Goal: Task Accomplishment & Management: Manage account settings

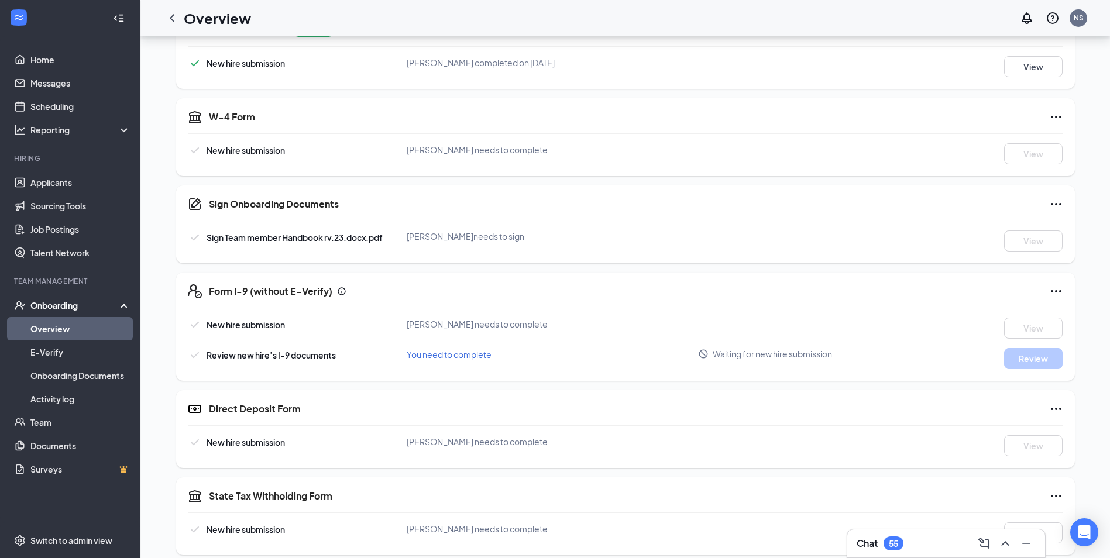
scroll to position [234, 0]
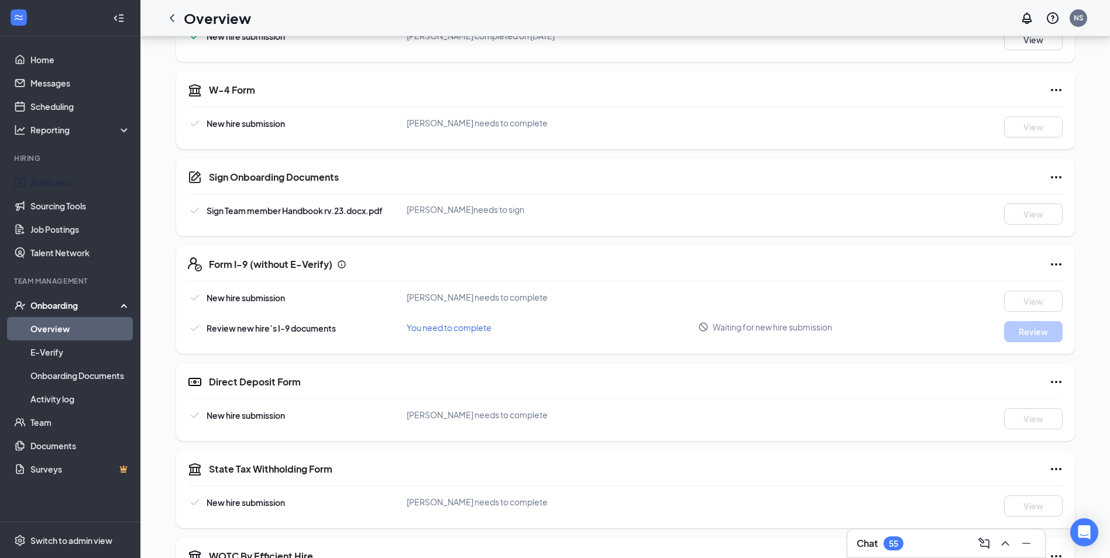
click at [97, 188] on link "Applicants" at bounding box center [80, 182] width 100 height 23
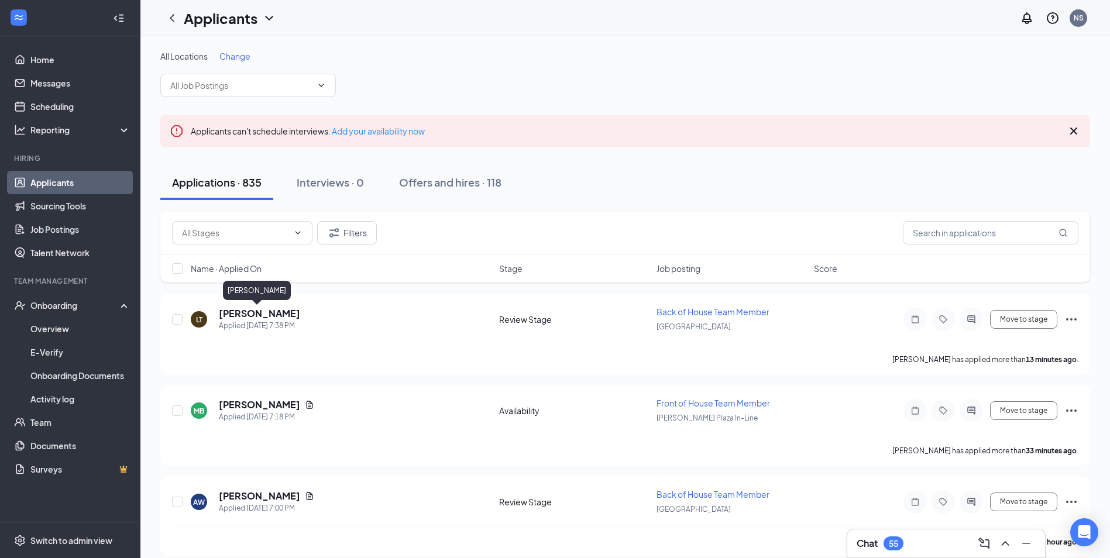
click at [274, 311] on h5 "[PERSON_NAME]" at bounding box center [259, 313] width 81 height 13
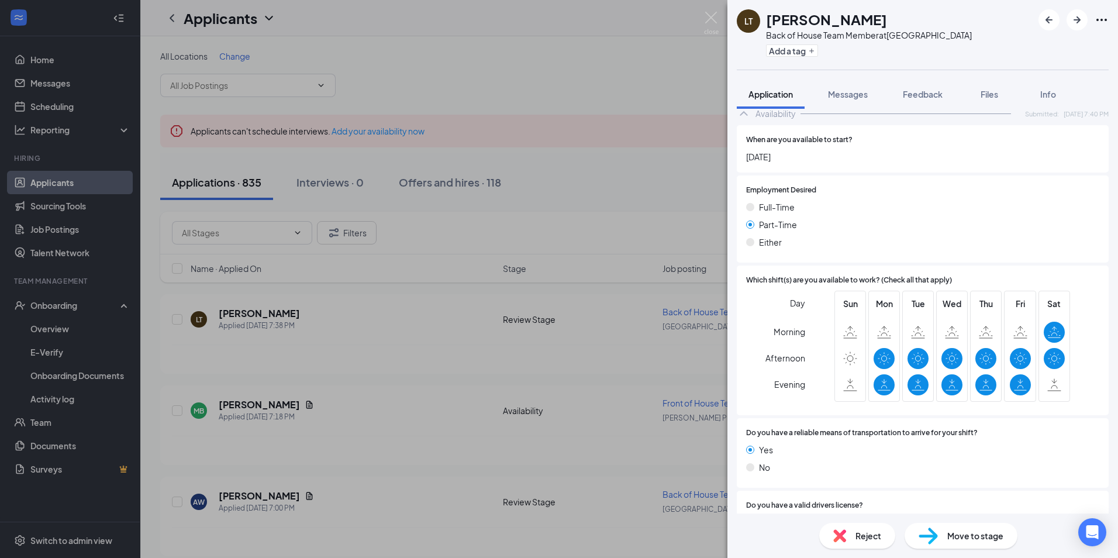
scroll to position [624, 0]
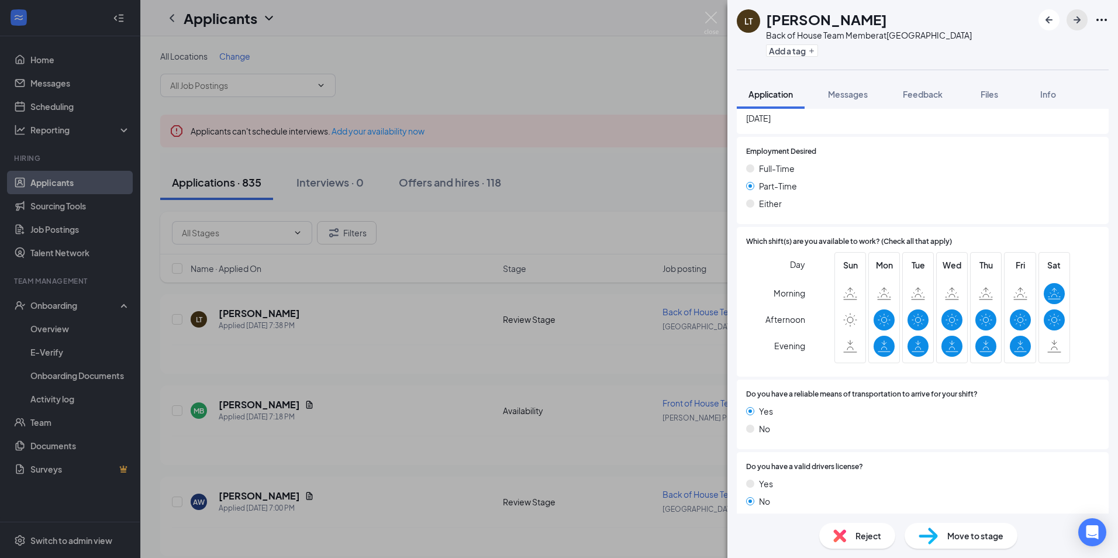
click at [1079, 29] on button "button" at bounding box center [1077, 19] width 21 height 21
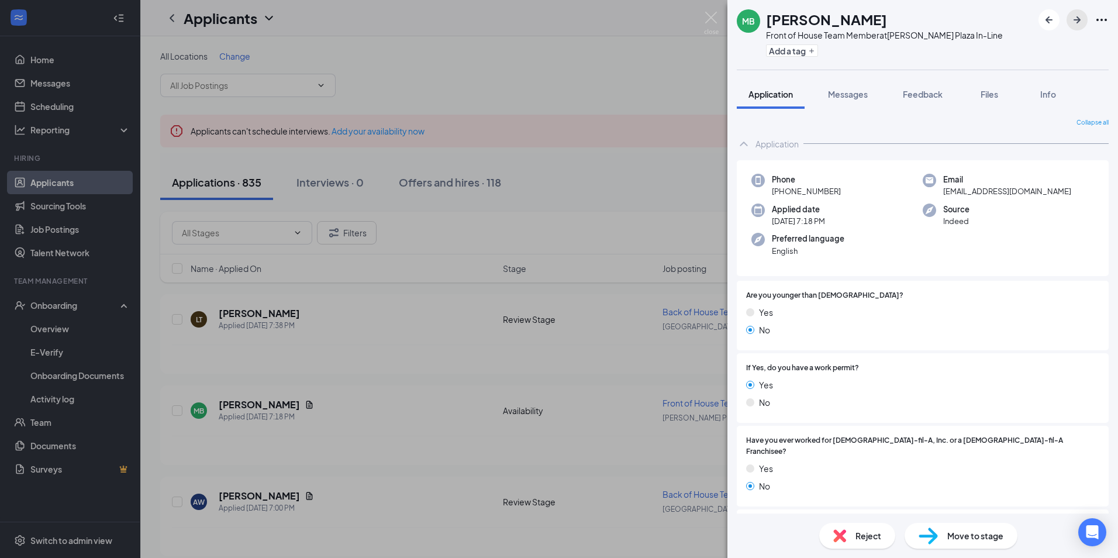
click at [1079, 29] on button "button" at bounding box center [1077, 19] width 21 height 21
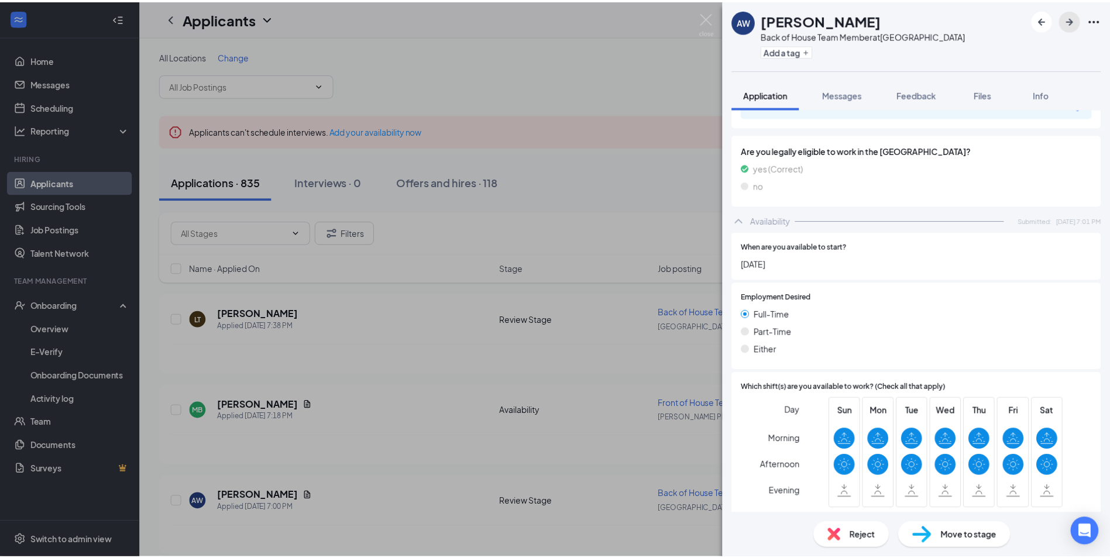
scroll to position [713, 0]
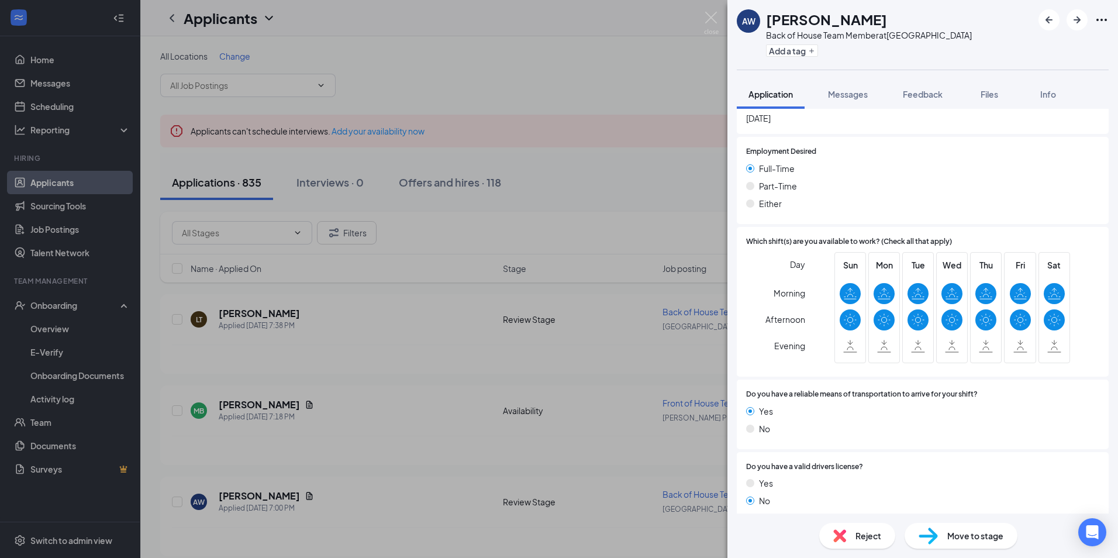
click at [622, 199] on div "AW Ahmahz [PERSON_NAME] Back of House Team Member at [GEOGRAPHIC_DATA] Add a ta…" at bounding box center [559, 279] width 1118 height 558
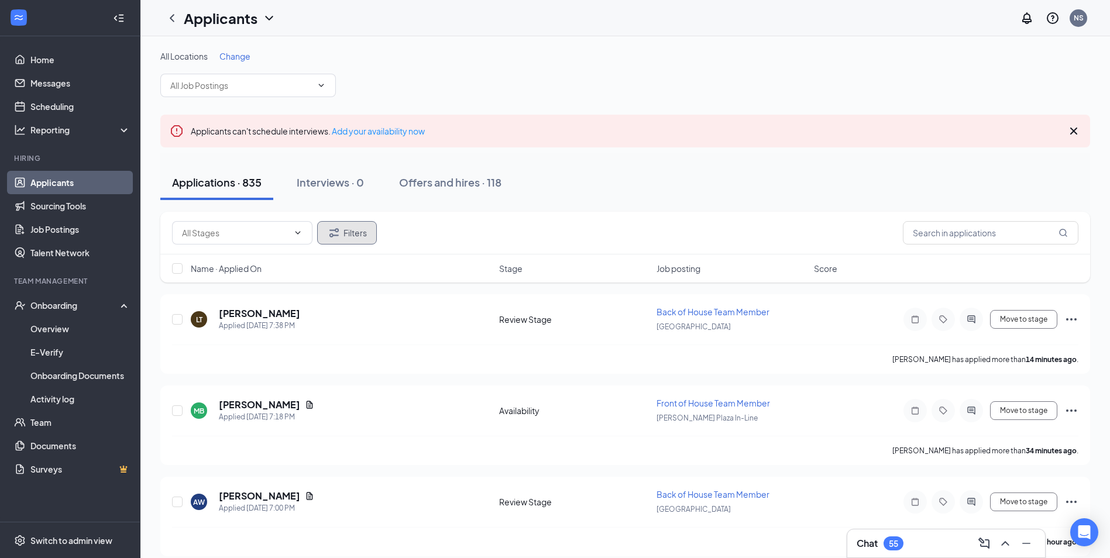
click at [321, 234] on button "Filters" at bounding box center [347, 232] width 60 height 23
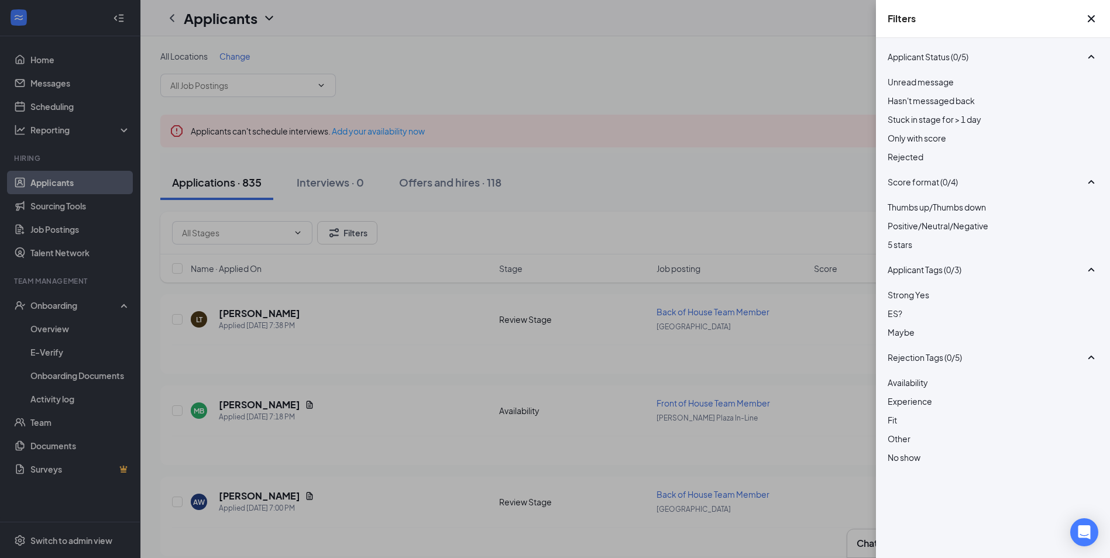
click at [665, 140] on div "Filters Applicant Status (0/5) Unread message Hasn't messaged back Stuck in sta…" at bounding box center [555, 279] width 1110 height 558
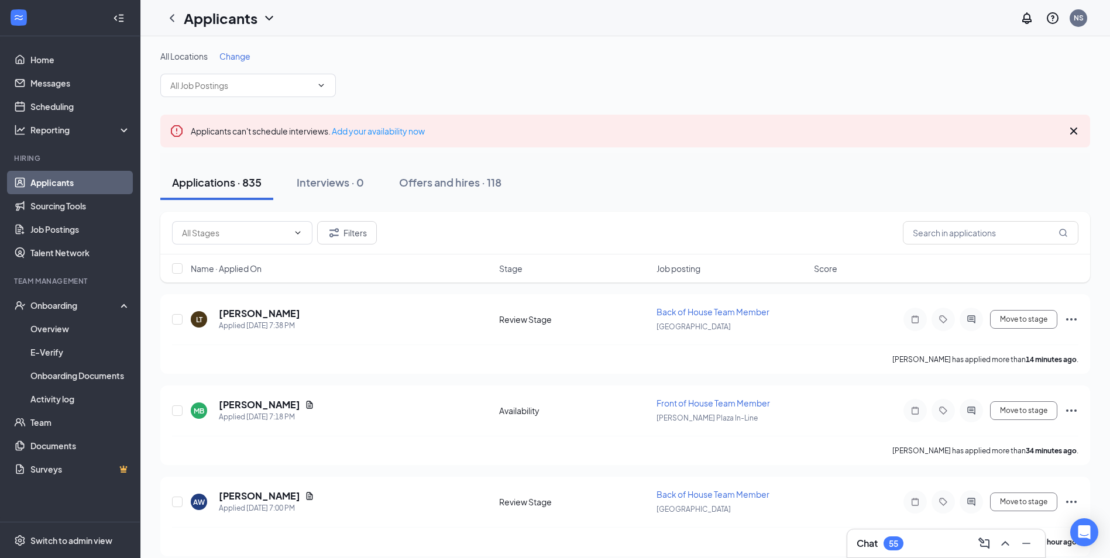
click at [306, 229] on span at bounding box center [242, 232] width 140 height 23
click at [291, 236] on span at bounding box center [297, 232] width 12 height 9
click at [315, 84] on span at bounding box center [320, 85] width 12 height 9
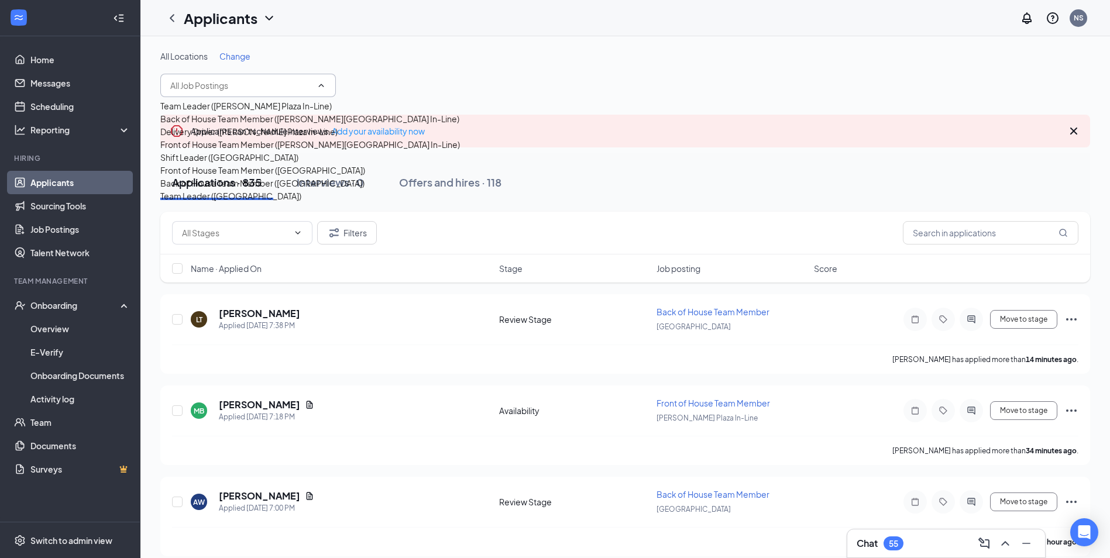
scroll to position [91, 0]
click at [276, 190] on div "Back of House Team Member ([GEOGRAPHIC_DATA])" at bounding box center [262, 183] width 204 height 13
type input "Back of House Team Member ([GEOGRAPHIC_DATA])"
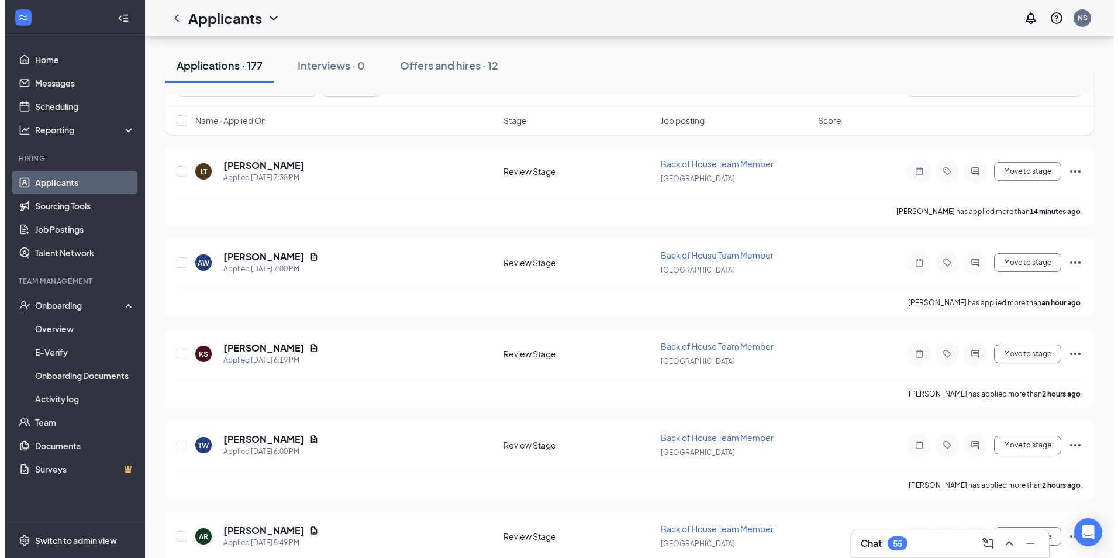
scroll to position [175, 0]
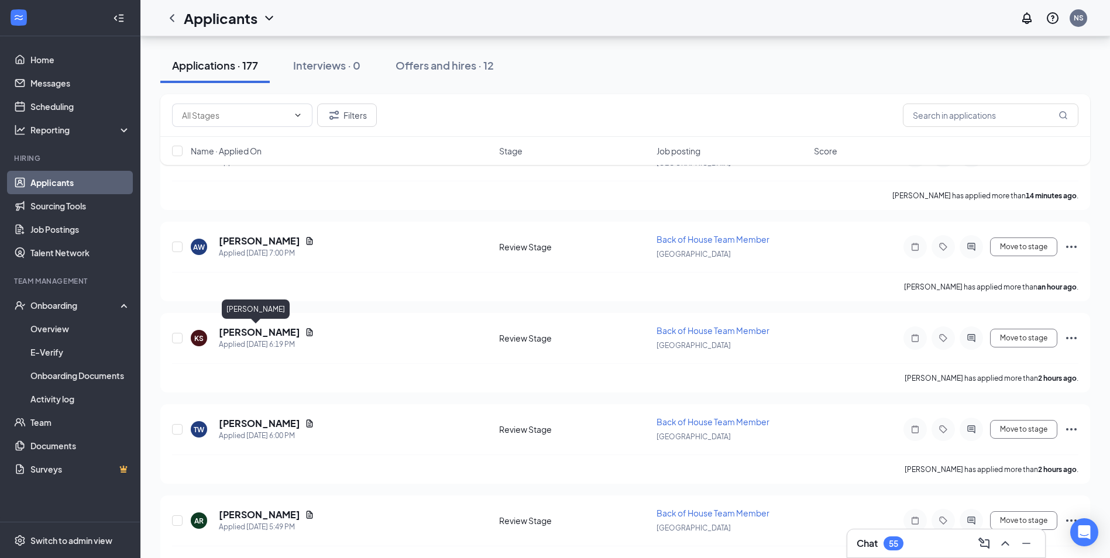
click at [259, 330] on h5 "[PERSON_NAME]" at bounding box center [259, 332] width 81 height 13
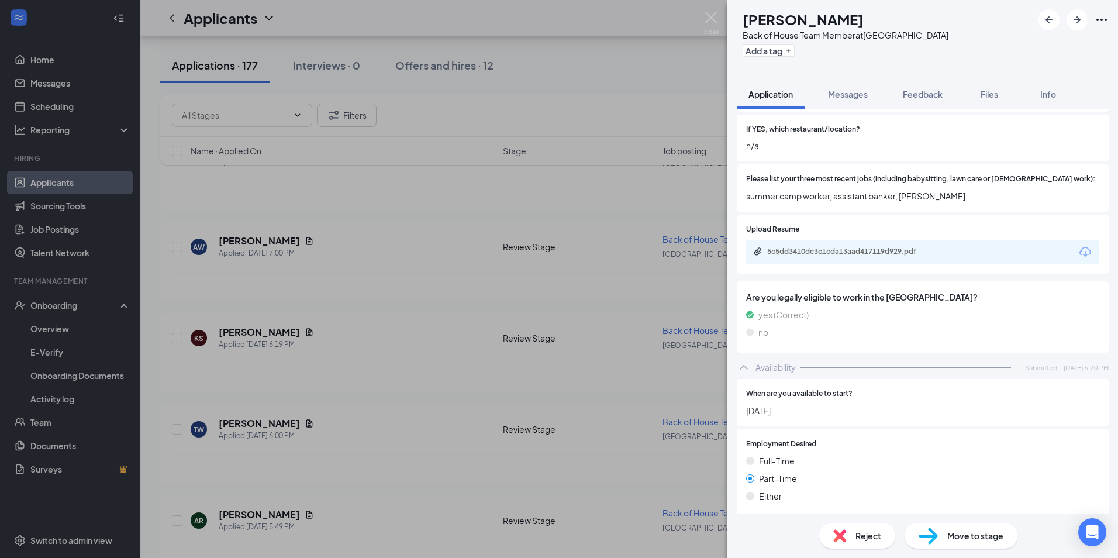
scroll to position [44, 0]
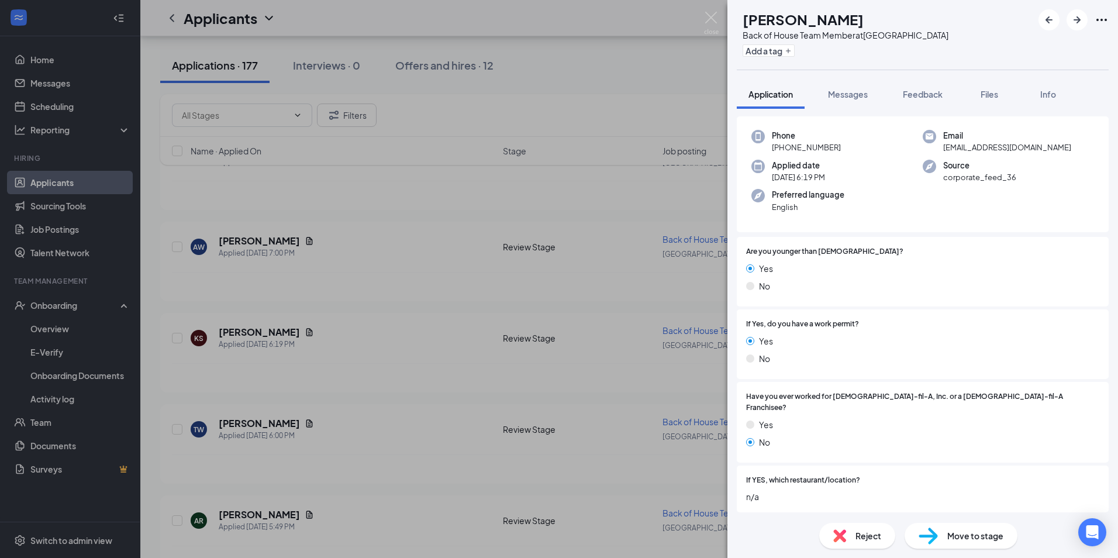
click at [370, 307] on div "KS [PERSON_NAME] Back of House Team Member at [GEOGRAPHIC_DATA] Add a tag Appli…" at bounding box center [559, 279] width 1118 height 558
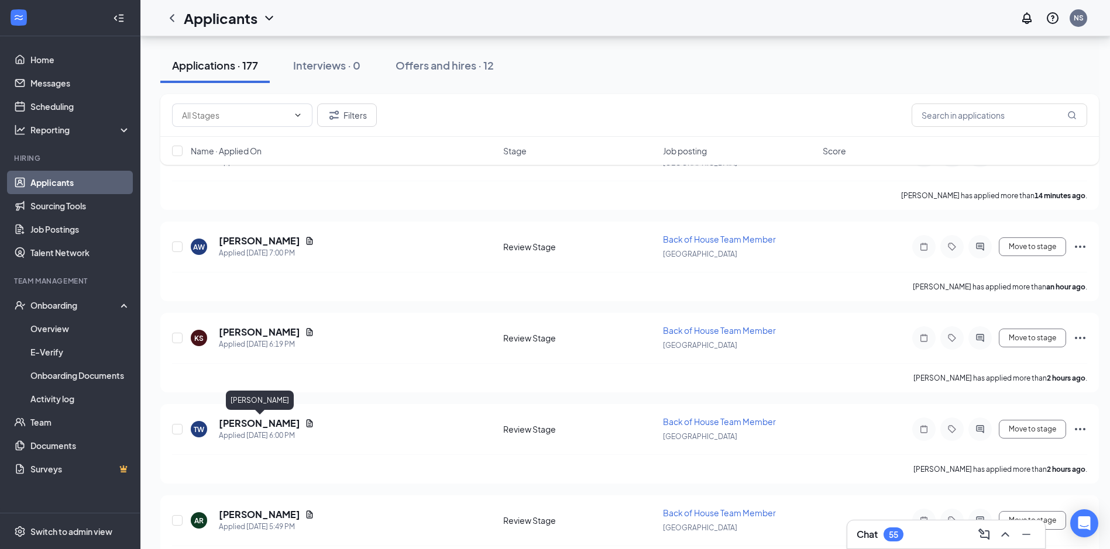
click at [272, 426] on h5 "[PERSON_NAME]" at bounding box center [259, 423] width 81 height 13
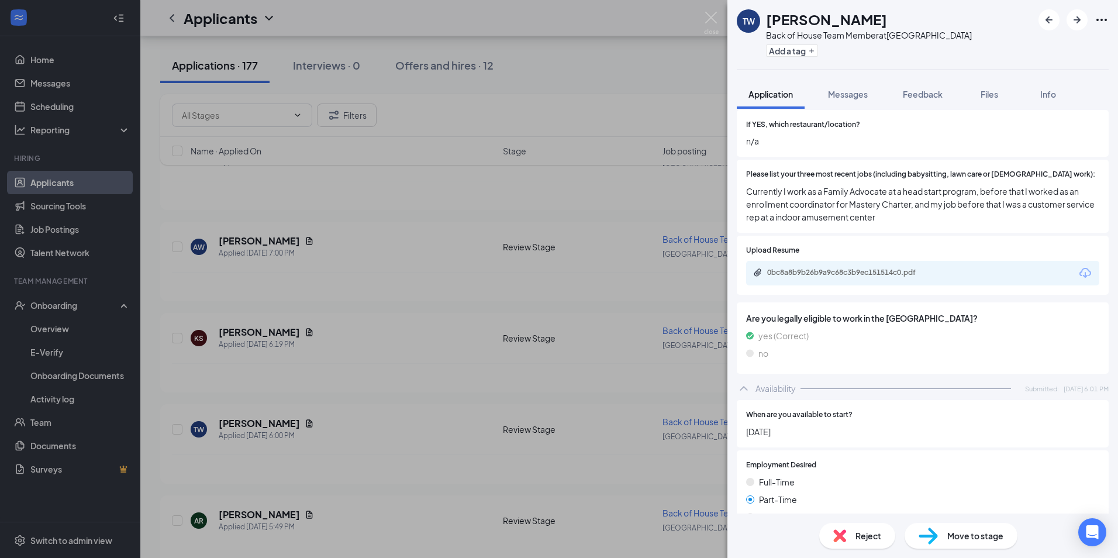
scroll to position [643, 0]
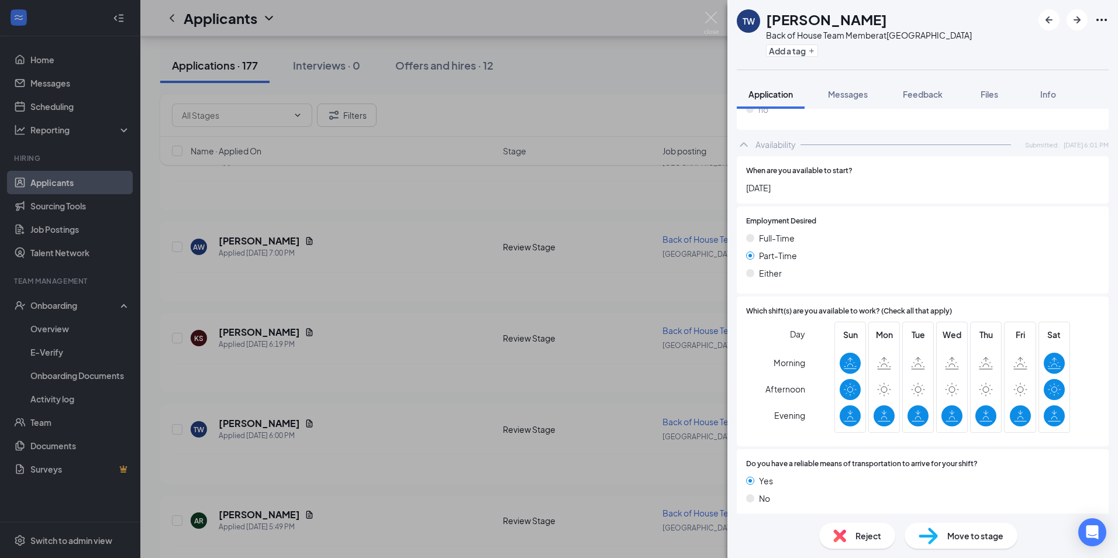
click at [376, 364] on div "TW [PERSON_NAME] Back of House Team Member at [GEOGRAPHIC_DATA] Add a tag Appli…" at bounding box center [559, 279] width 1118 height 558
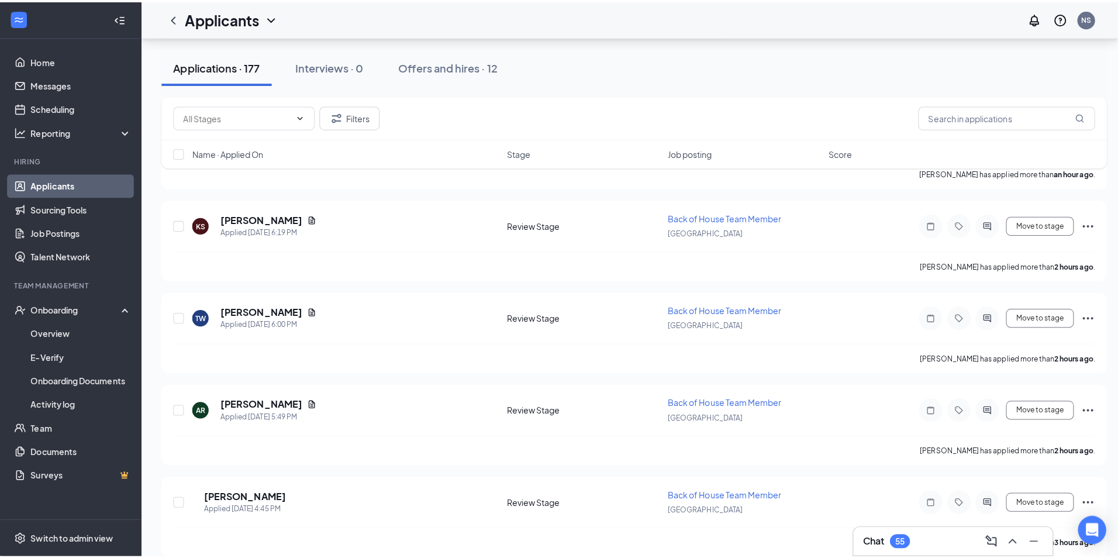
scroll to position [292, 0]
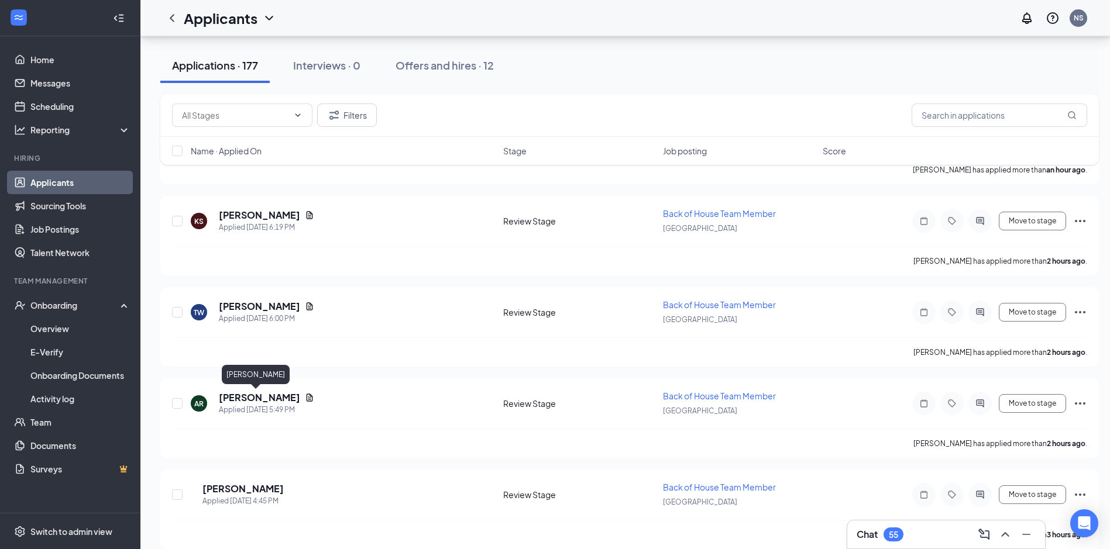
click at [253, 400] on h5 "[PERSON_NAME]" at bounding box center [259, 397] width 81 height 13
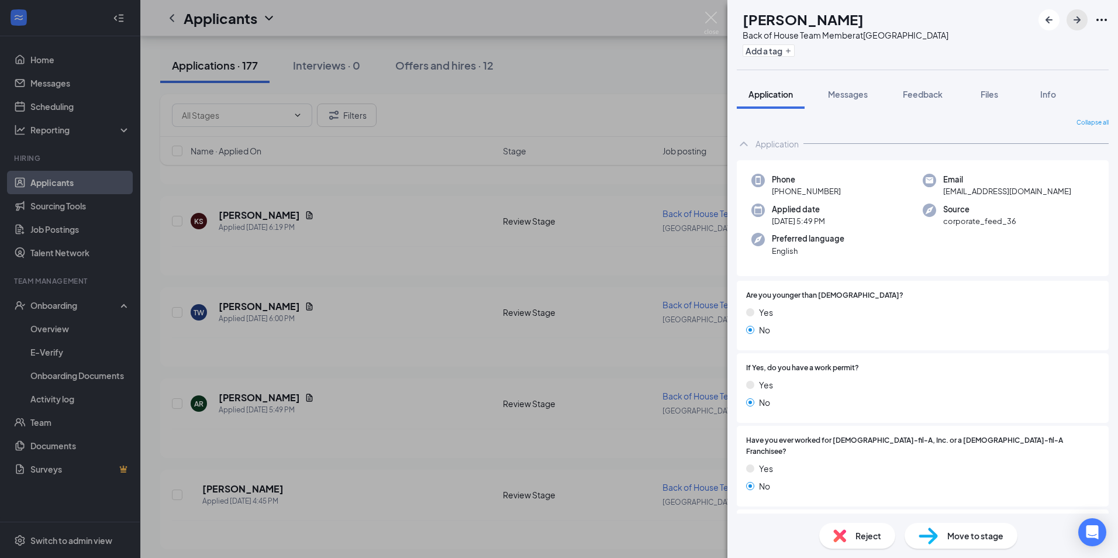
click at [1077, 18] on icon "ArrowRight" at bounding box center [1077, 20] width 14 height 14
click at [1081, 22] on icon "ArrowRight" at bounding box center [1077, 20] width 14 height 14
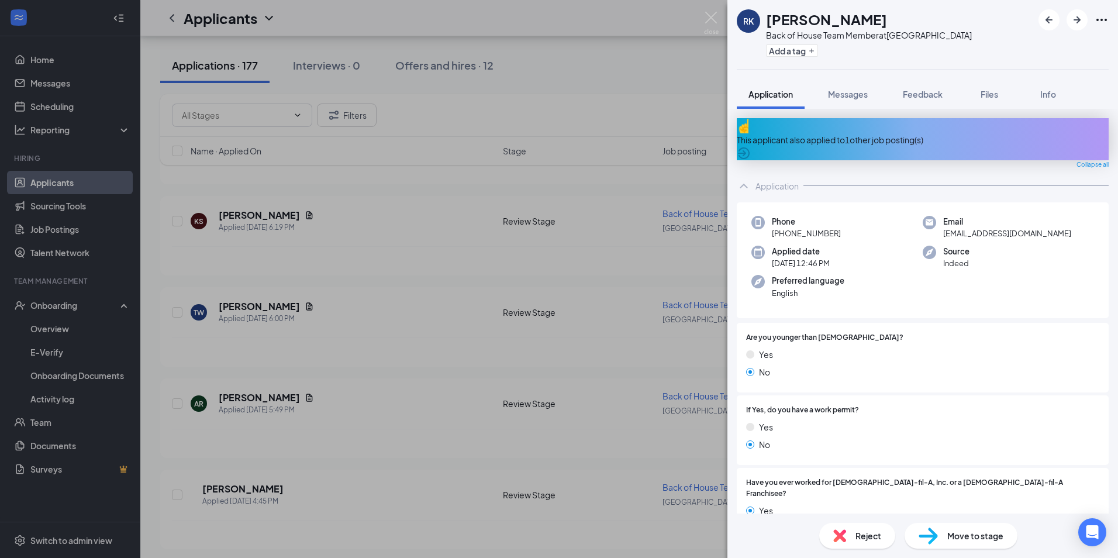
click at [471, 416] on div "[PERSON_NAME] [PERSON_NAME] Back of House Team Member at [GEOGRAPHIC_DATA] Add …" at bounding box center [559, 279] width 1118 height 558
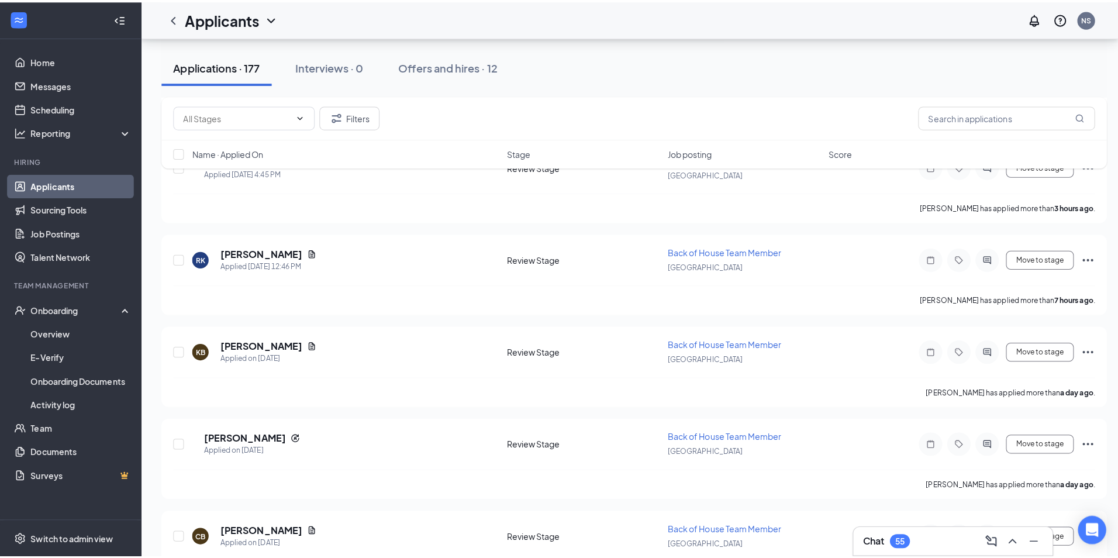
scroll to position [643, 0]
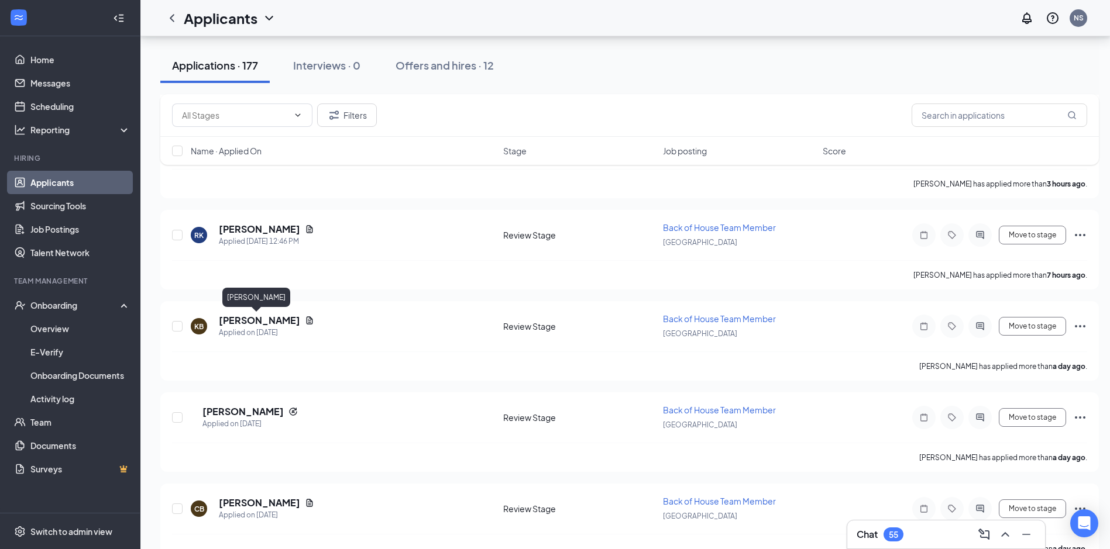
click at [259, 321] on h5 "[PERSON_NAME]" at bounding box center [259, 320] width 81 height 13
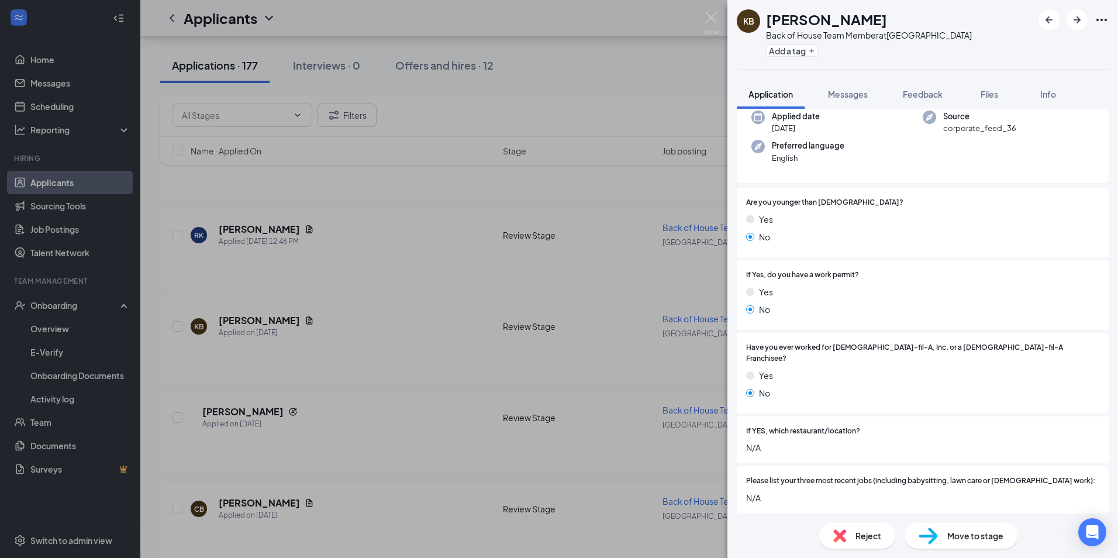
scroll to position [18, 0]
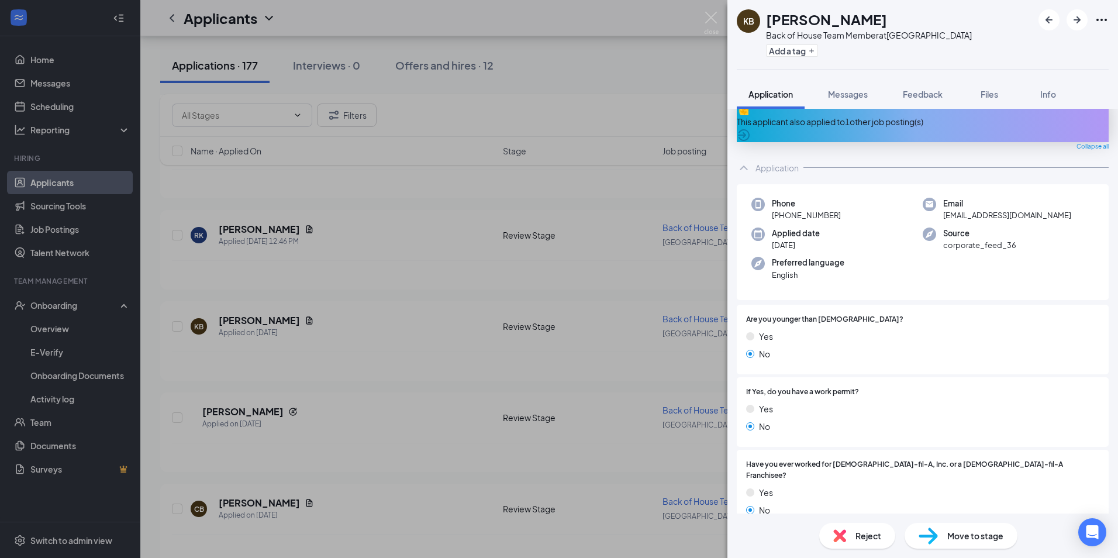
click at [467, 385] on div "KB [PERSON_NAME] Back of House Team Member at [GEOGRAPHIC_DATA] Add a tag Appli…" at bounding box center [559, 279] width 1118 height 558
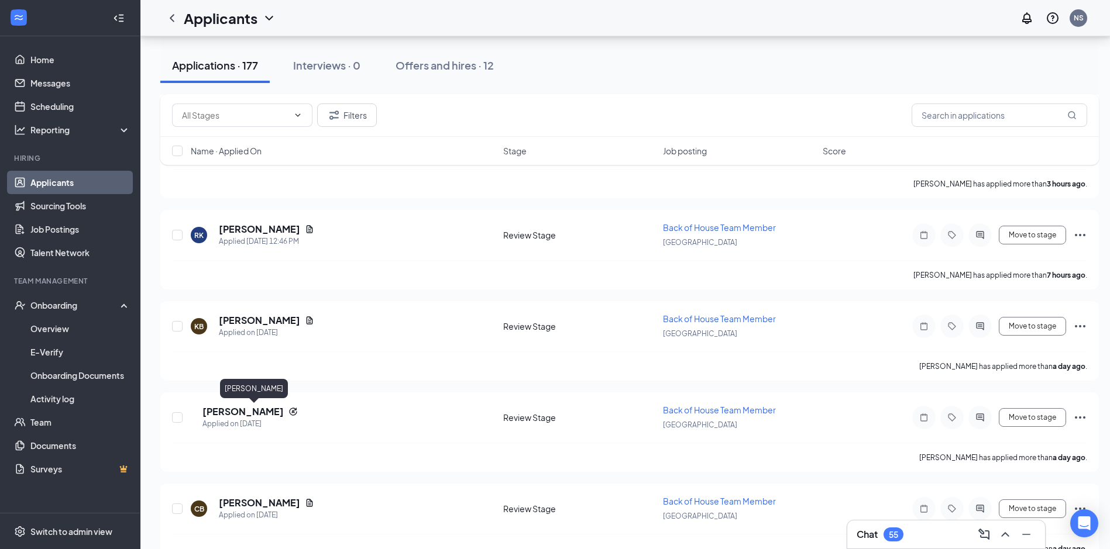
click at [242, 413] on h5 "[PERSON_NAME]" at bounding box center [242, 411] width 81 height 13
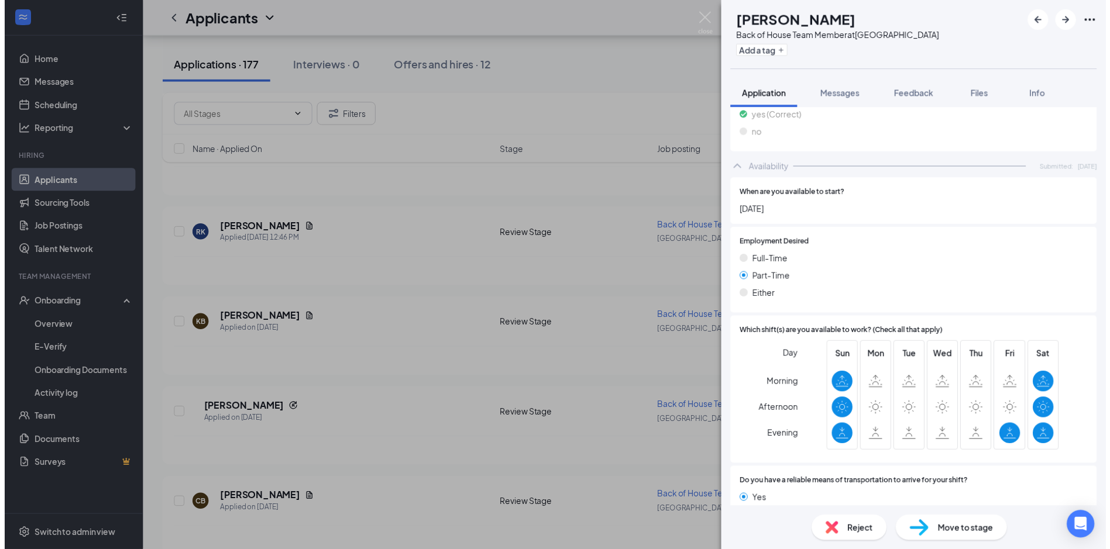
scroll to position [669, 0]
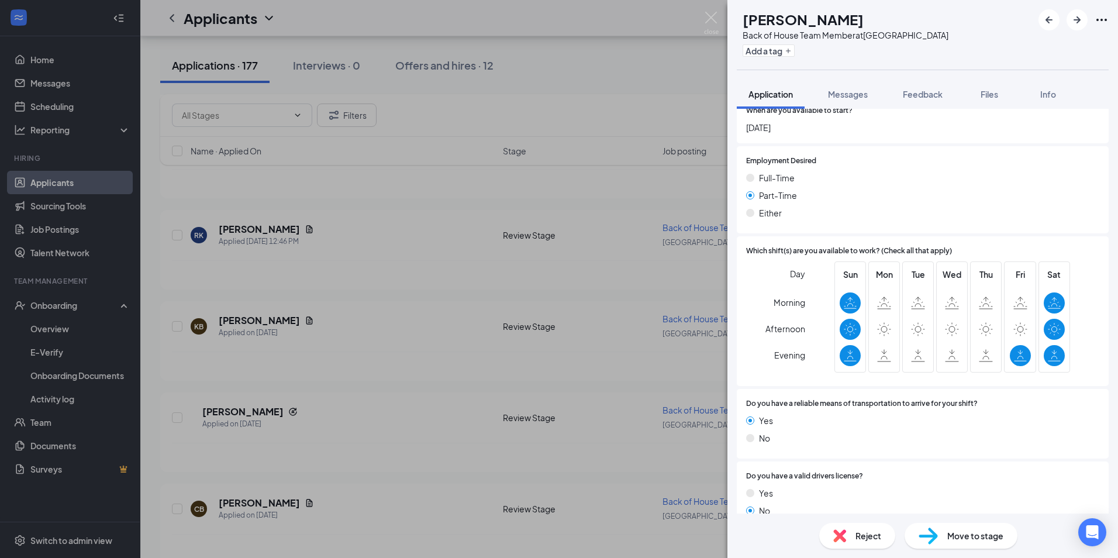
click at [467, 395] on div "[PERSON_NAME] [PERSON_NAME] Back of House Team Member at [GEOGRAPHIC_DATA] Add …" at bounding box center [559, 279] width 1118 height 558
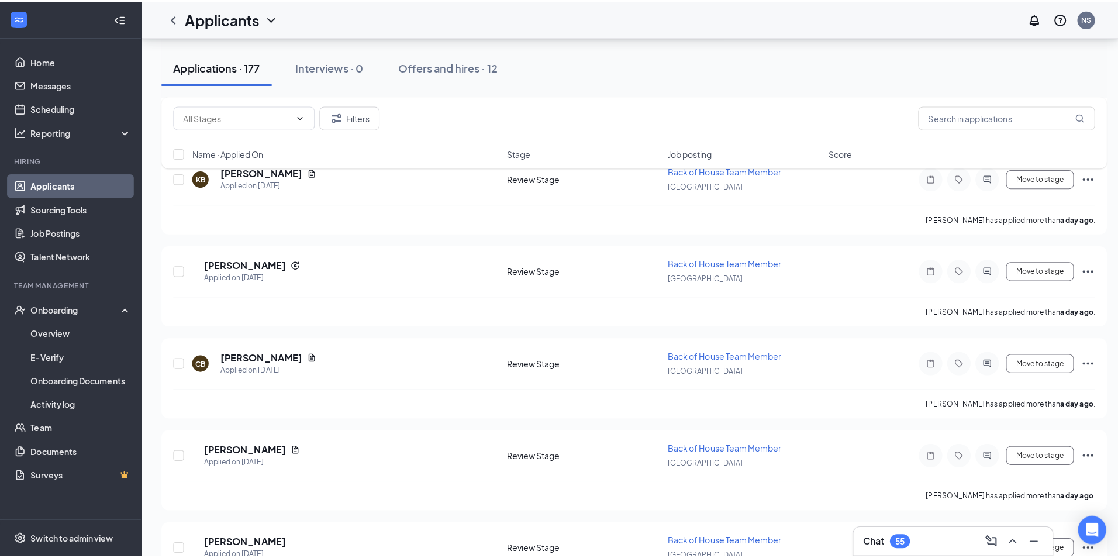
scroll to position [819, 0]
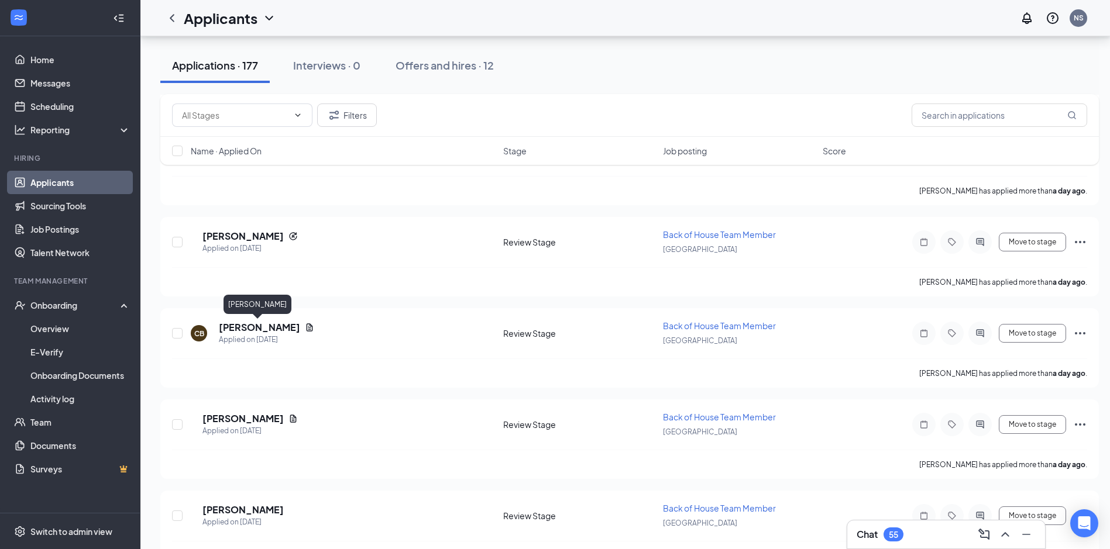
click at [250, 328] on h5 "[PERSON_NAME]" at bounding box center [259, 327] width 81 height 13
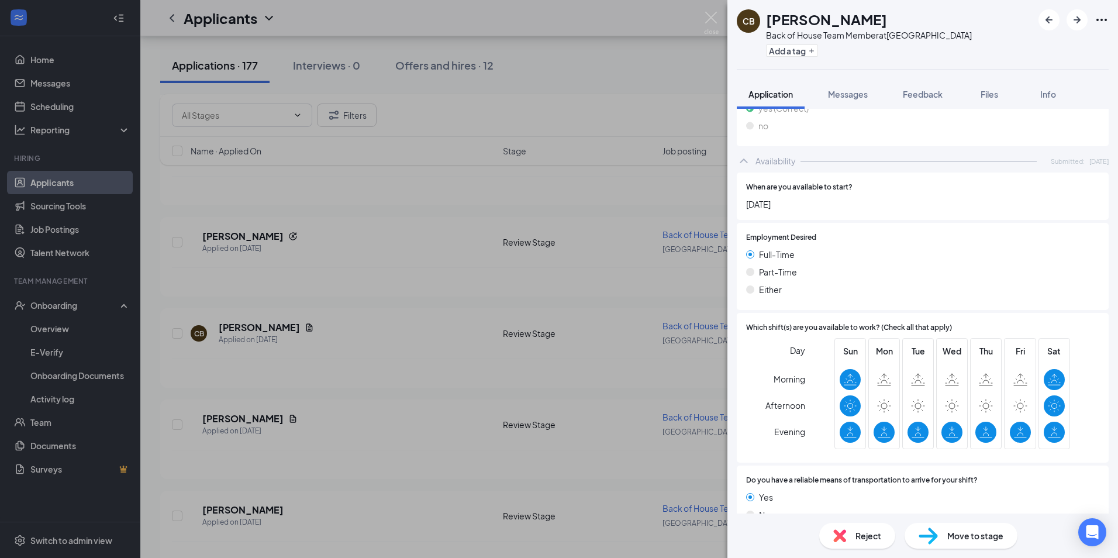
scroll to position [720, 0]
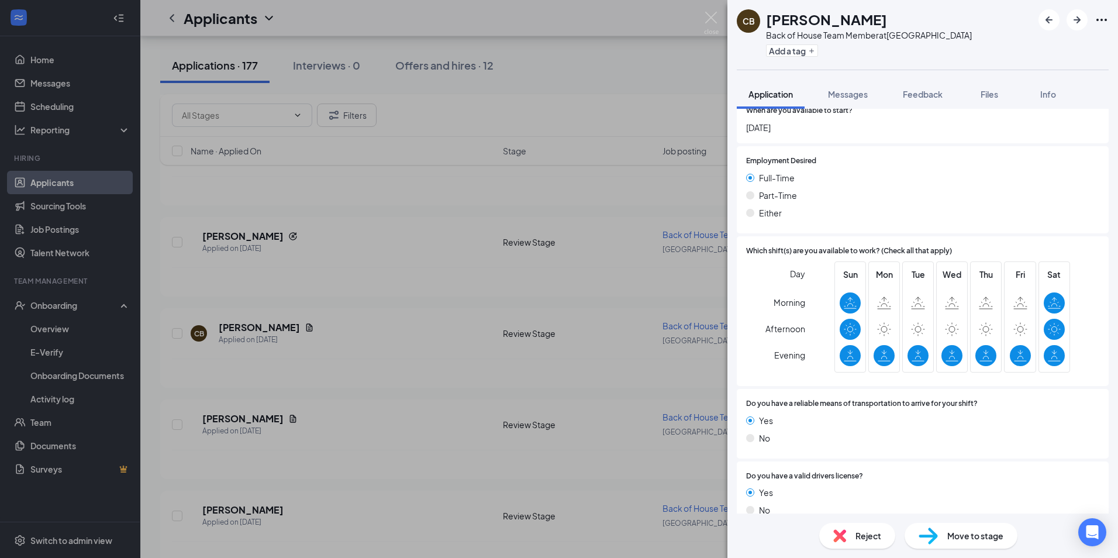
click at [442, 288] on div "CB [PERSON_NAME] Back of House Team Member at [GEOGRAPHIC_DATA] Add a tag Appli…" at bounding box center [559, 279] width 1118 height 558
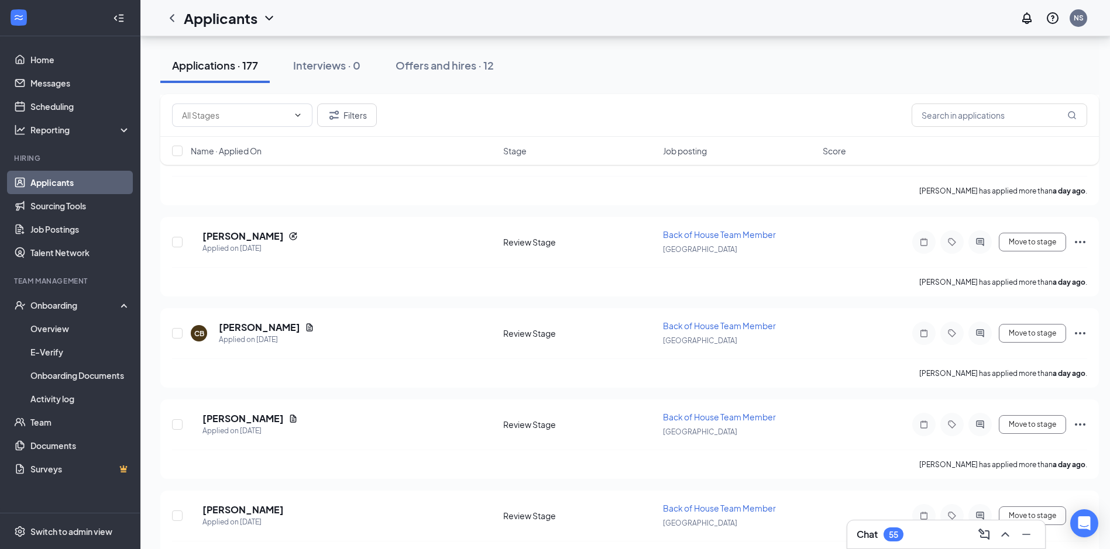
click at [266, 417] on h5 "[PERSON_NAME]" at bounding box center [242, 418] width 81 height 13
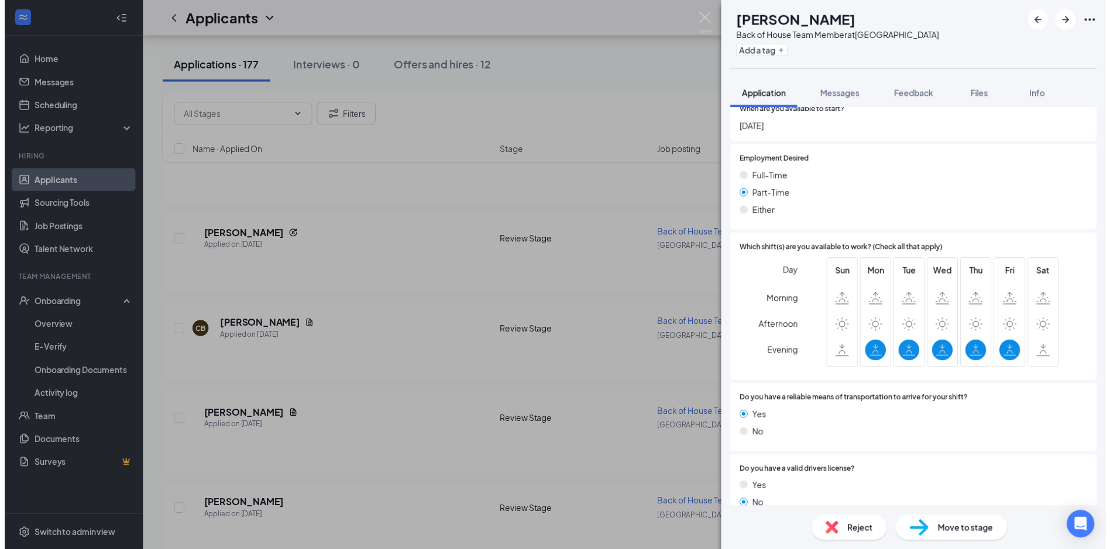
scroll to position [700, 0]
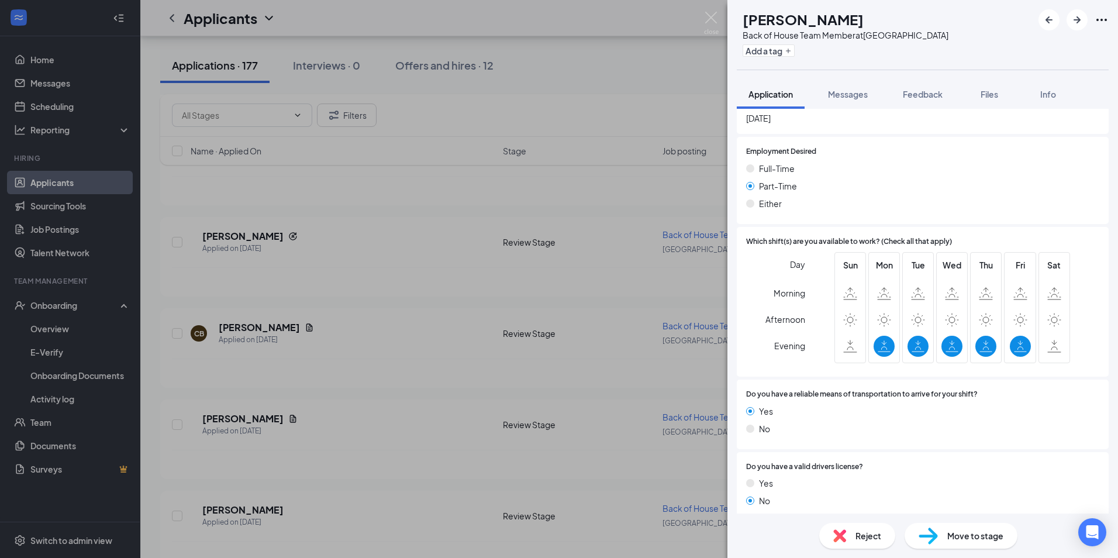
click at [426, 346] on div "NB [PERSON_NAME] Back of House Team Member at [GEOGRAPHIC_DATA] Add a tag Appli…" at bounding box center [559, 279] width 1118 height 558
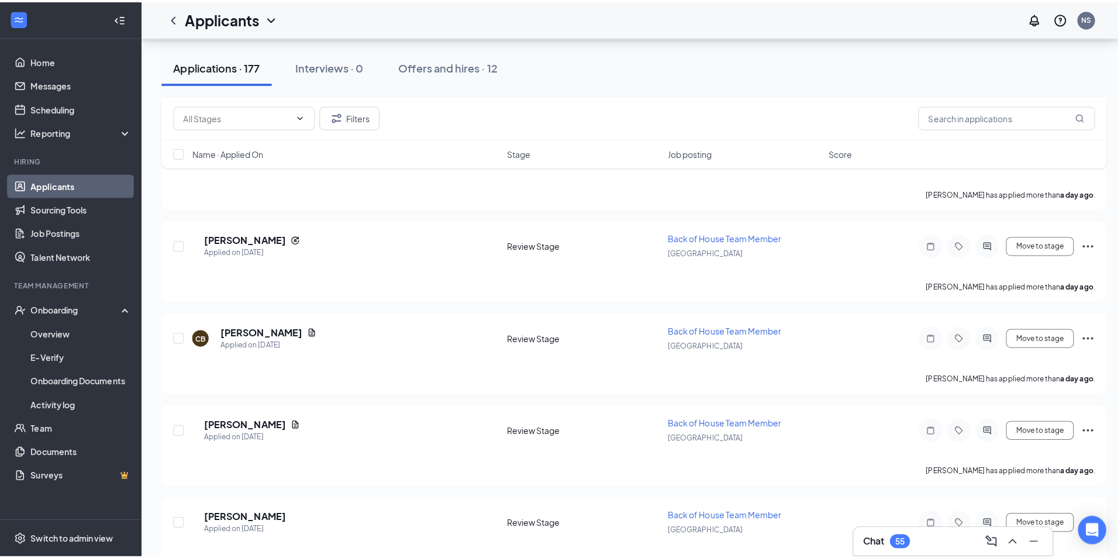
scroll to position [994, 0]
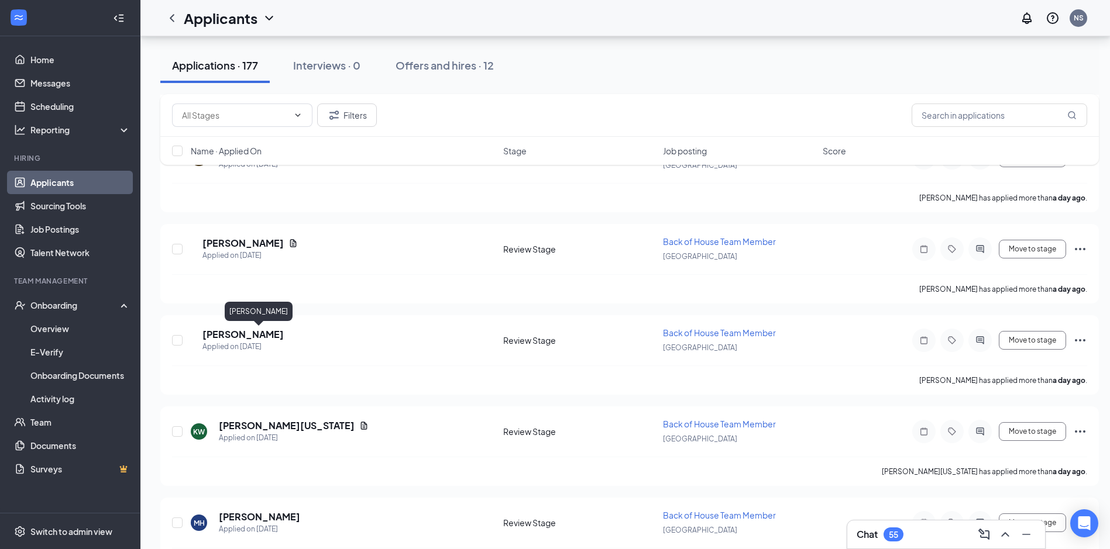
click at [278, 332] on h5 "[PERSON_NAME]" at bounding box center [242, 334] width 81 height 13
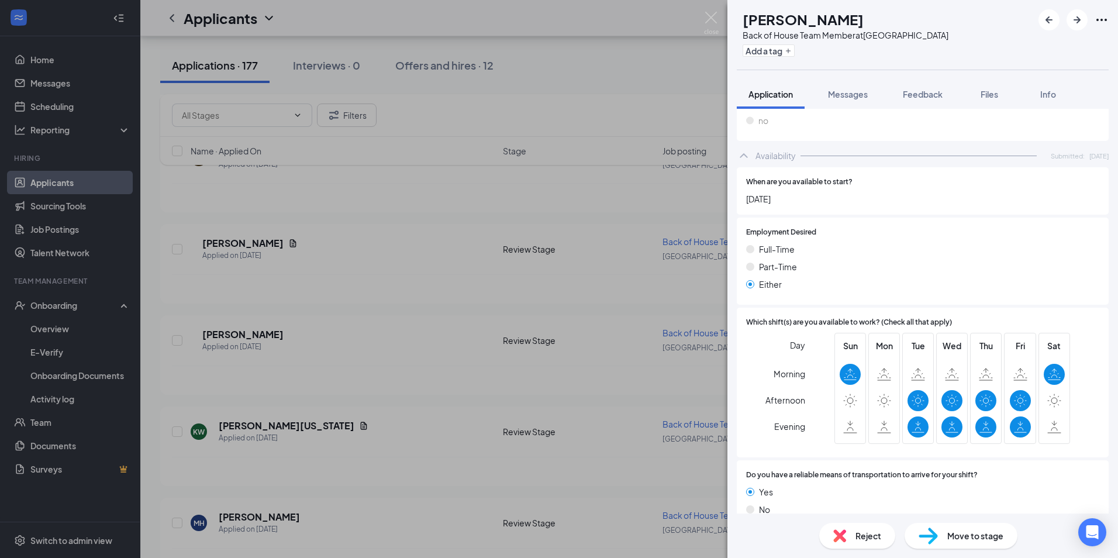
scroll to position [656, 0]
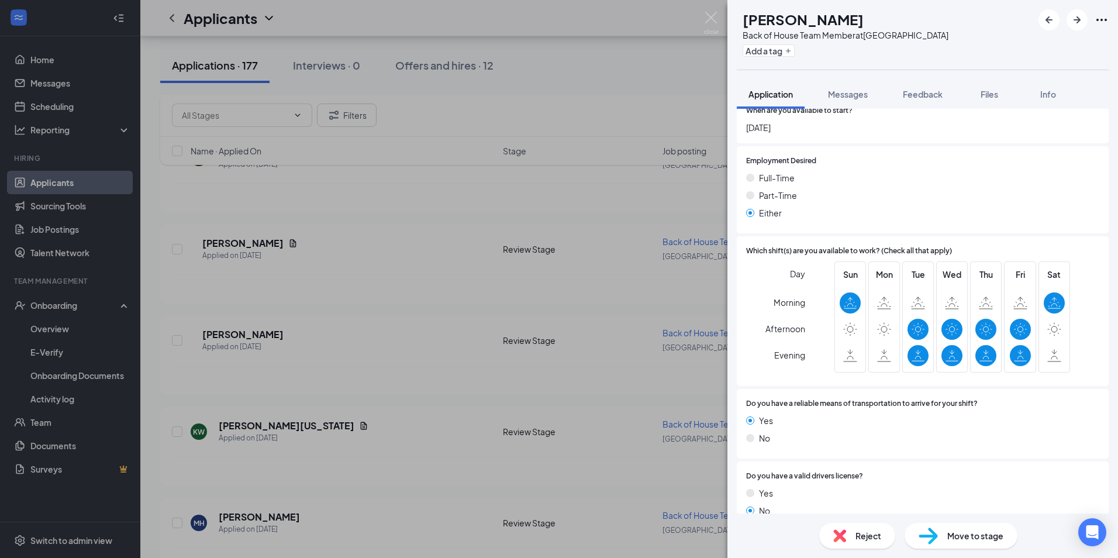
click at [271, 431] on div "NA [PERSON_NAME] Back of House Team Member at [GEOGRAPHIC_DATA] Add a tag Appli…" at bounding box center [559, 279] width 1118 height 558
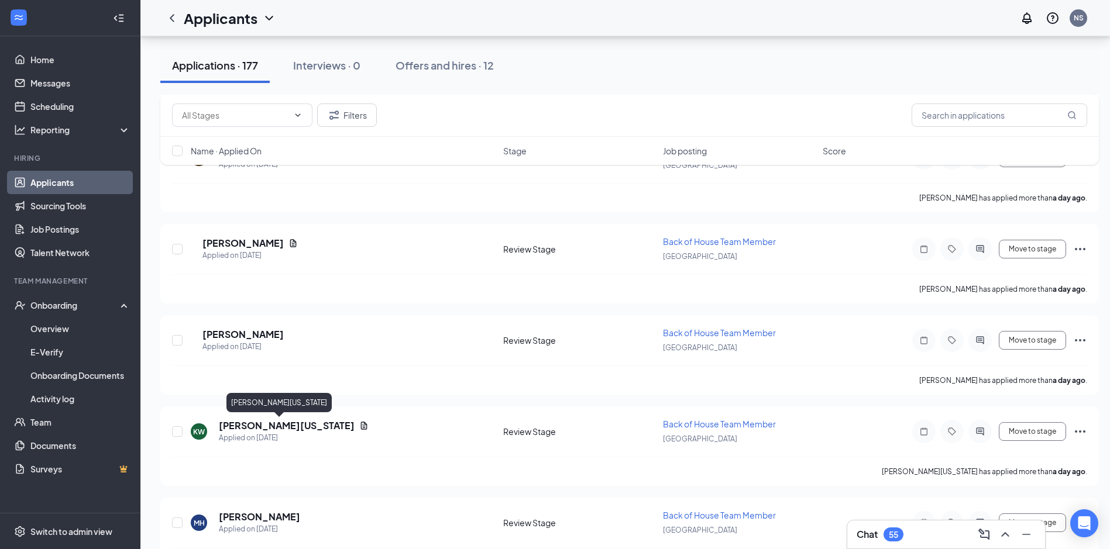
click at [281, 421] on h5 "[PERSON_NAME][US_STATE]" at bounding box center [287, 425] width 136 height 13
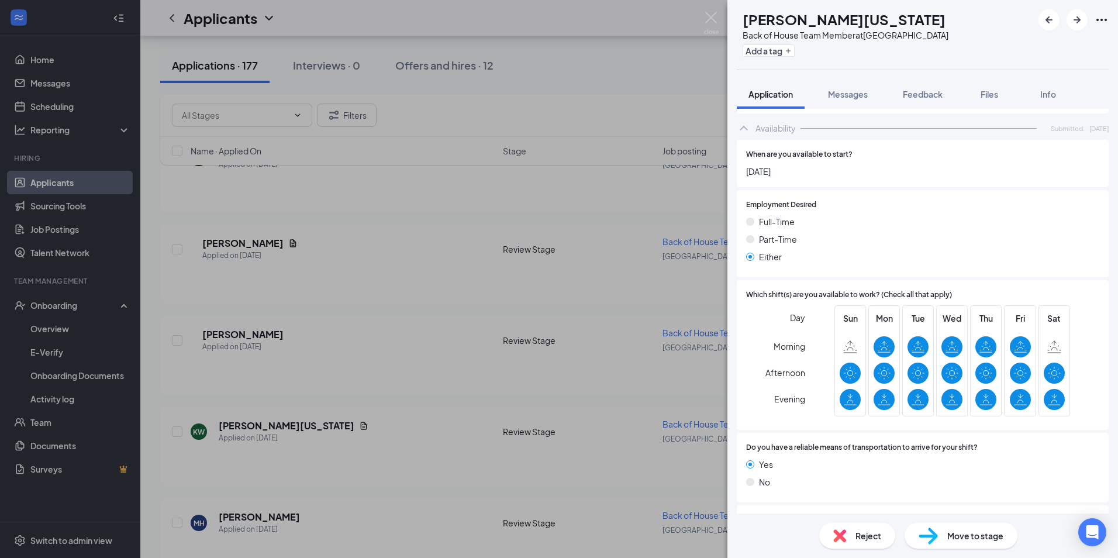
scroll to position [746, 0]
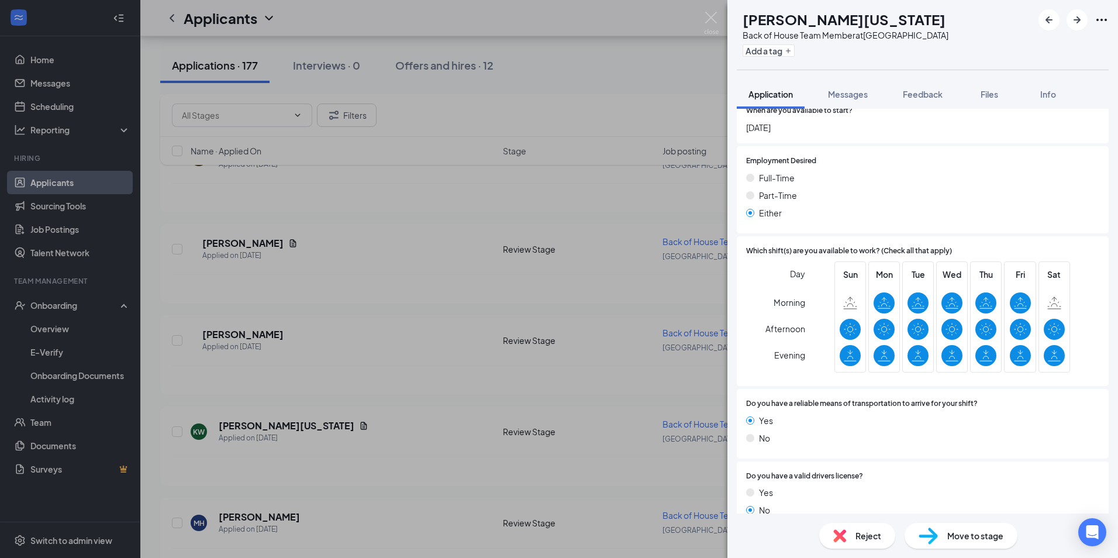
click at [331, 407] on div "KW [PERSON_NAME][US_STATE] Back of House Team Member at [GEOGRAPHIC_DATA] Add a…" at bounding box center [559, 279] width 1118 height 558
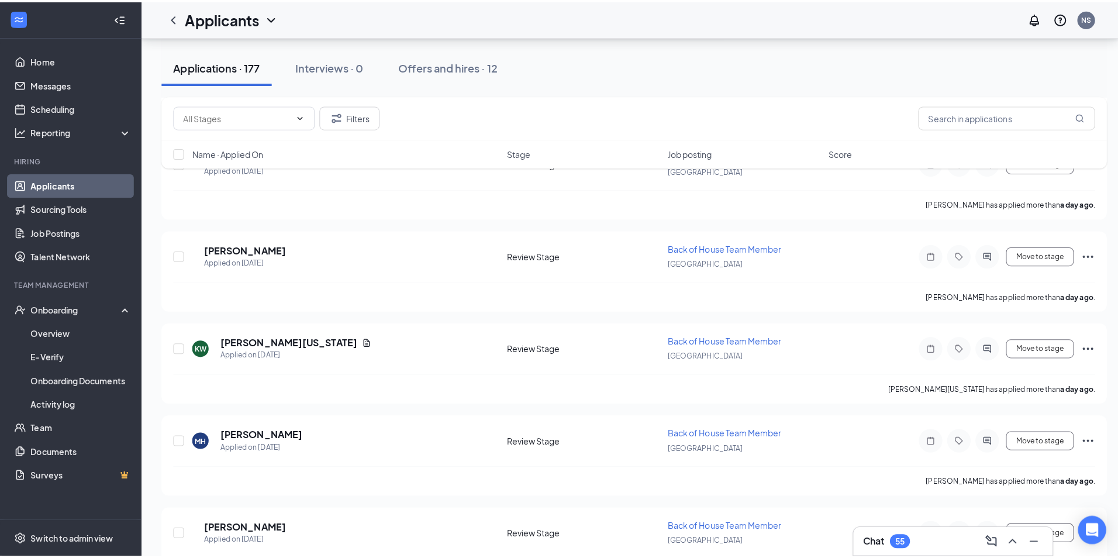
scroll to position [1111, 0]
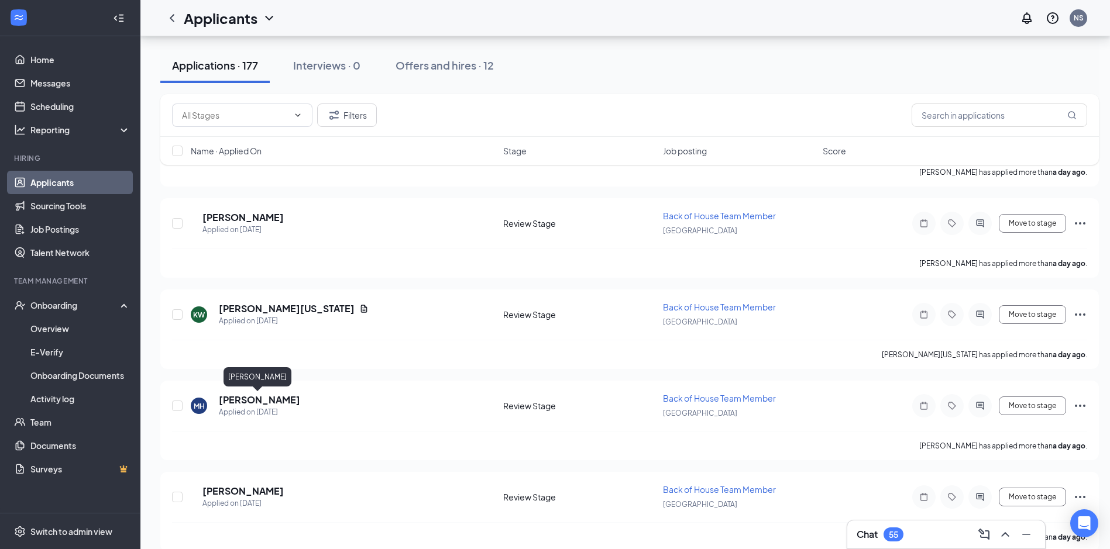
click at [268, 398] on h5 "[PERSON_NAME]" at bounding box center [259, 400] width 81 height 13
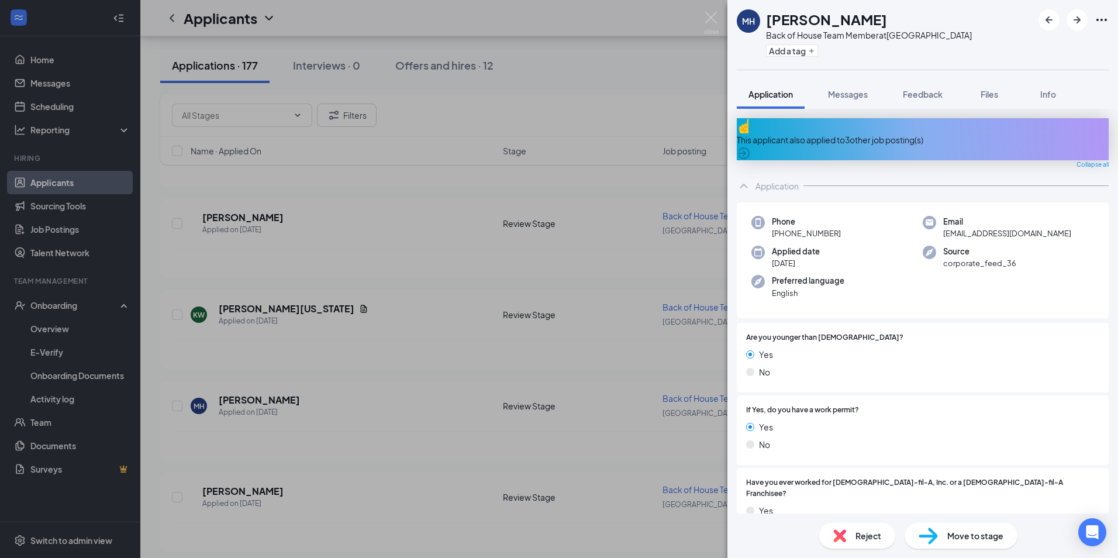
click at [276, 376] on div "MH [PERSON_NAME] Back of House Team Member at [GEOGRAPHIC_DATA] Add a tag Appli…" at bounding box center [559, 279] width 1118 height 558
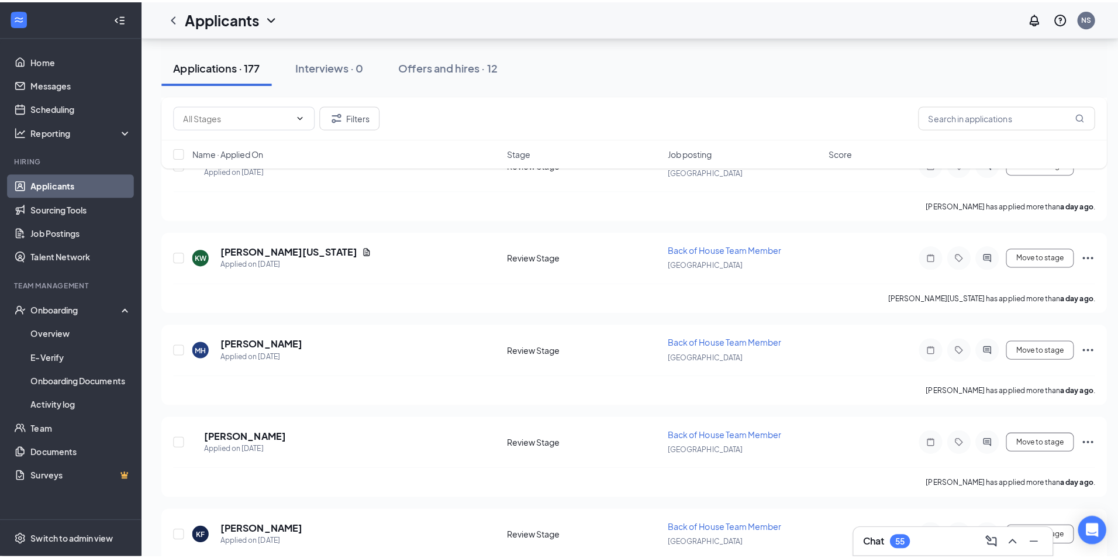
scroll to position [1228, 0]
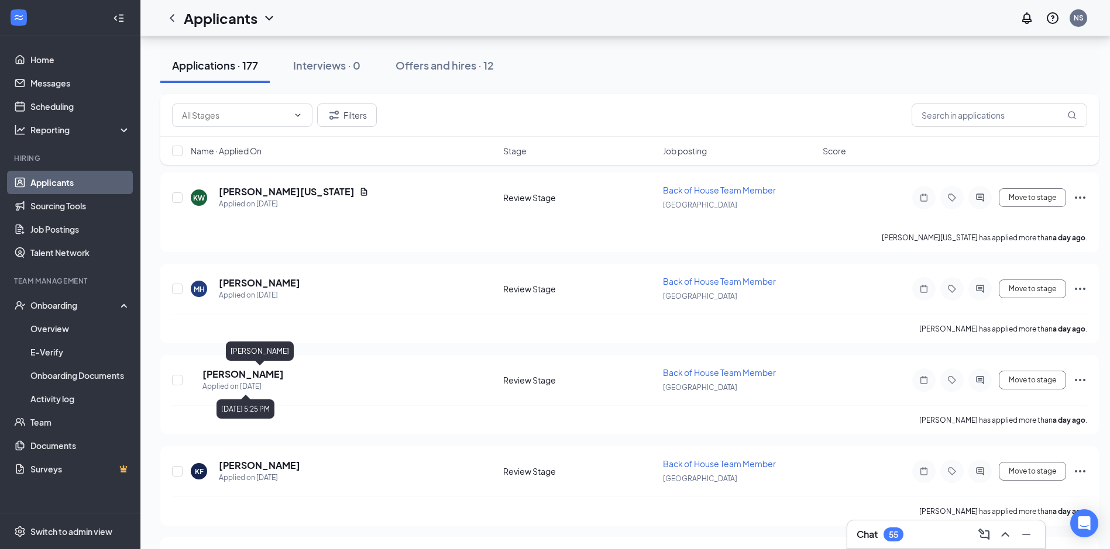
click at [273, 374] on h5 "[PERSON_NAME]" at bounding box center [242, 374] width 81 height 13
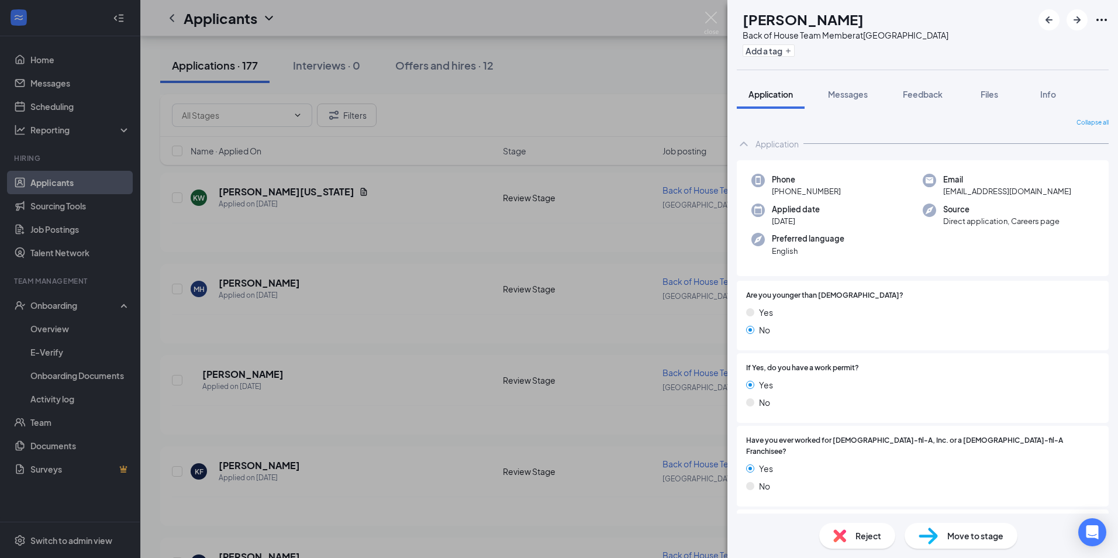
click at [478, 369] on div "AD [PERSON_NAME] Back of House Team Member at [GEOGRAPHIC_DATA] Add a tag Appli…" at bounding box center [559, 279] width 1118 height 558
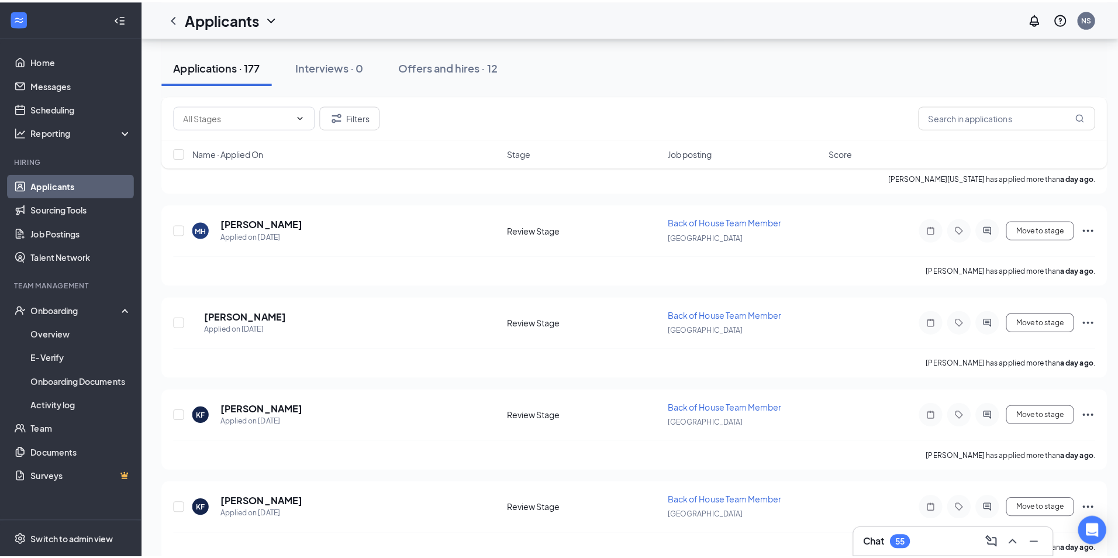
scroll to position [1404, 0]
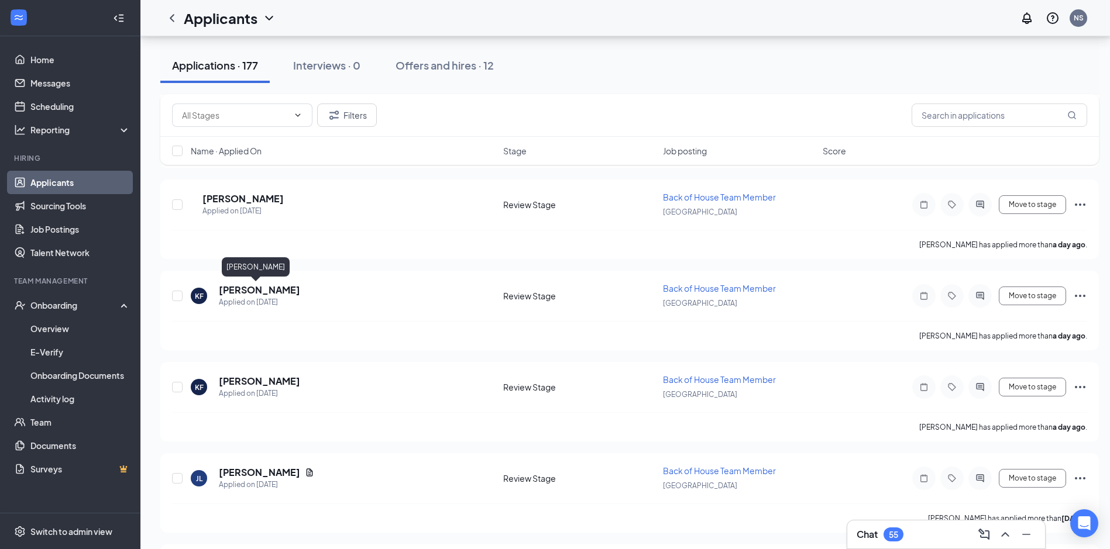
click at [268, 295] on h5 "[PERSON_NAME]" at bounding box center [259, 290] width 81 height 13
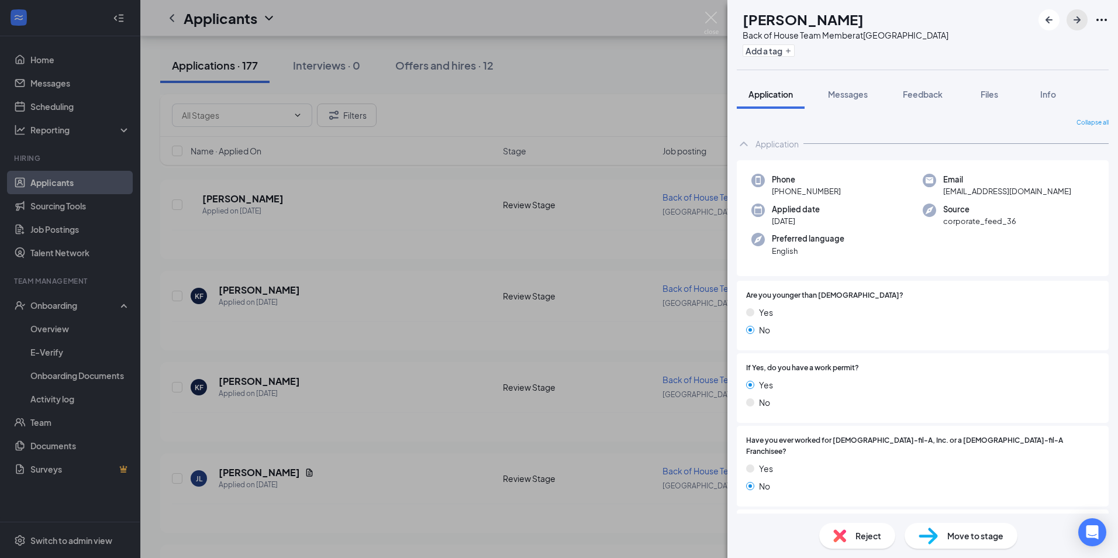
click at [1075, 26] on icon "ArrowRight" at bounding box center [1077, 20] width 14 height 14
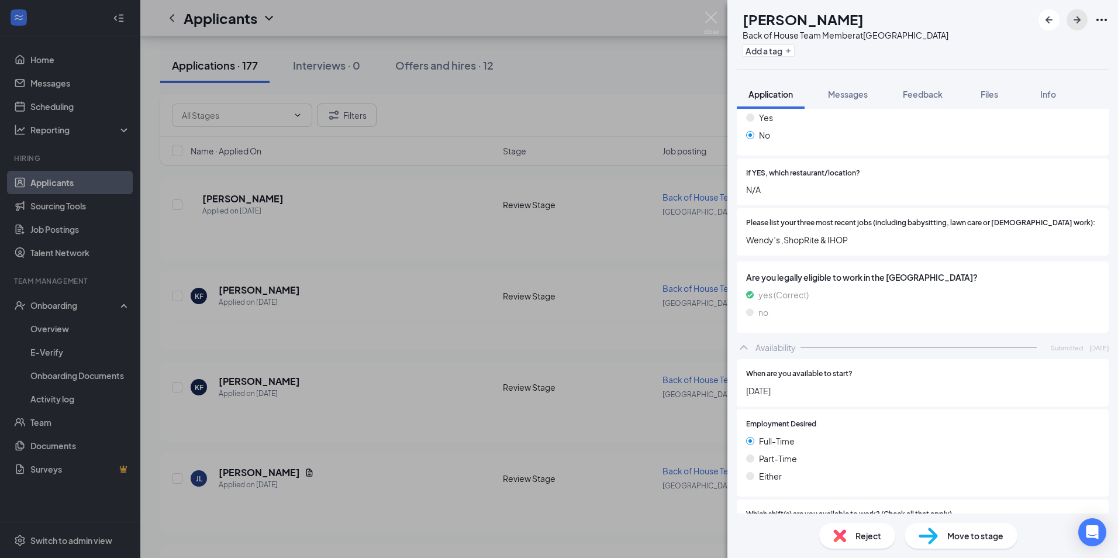
scroll to position [624, 0]
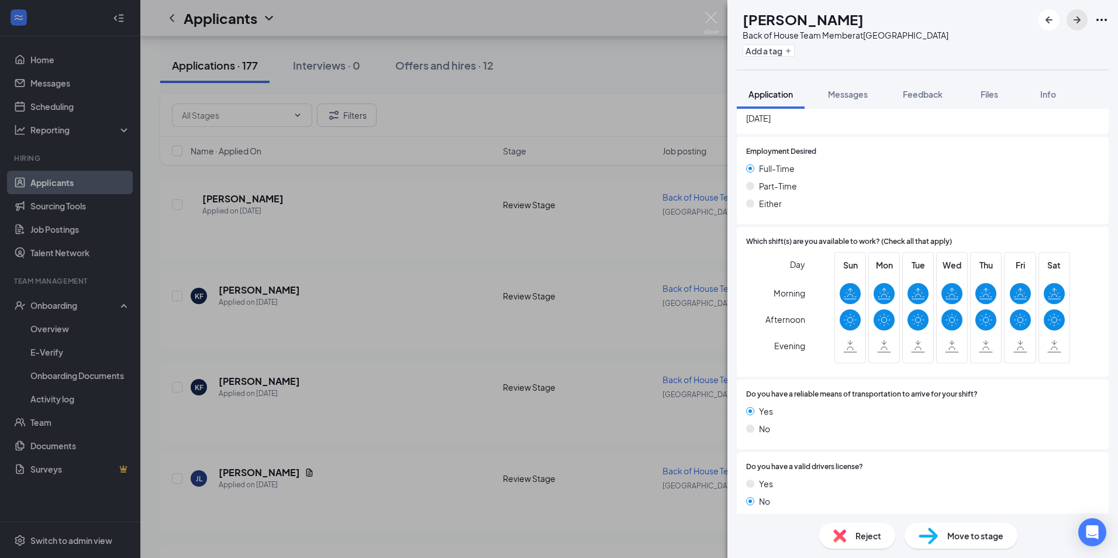
click at [1068, 25] on button "button" at bounding box center [1077, 19] width 21 height 21
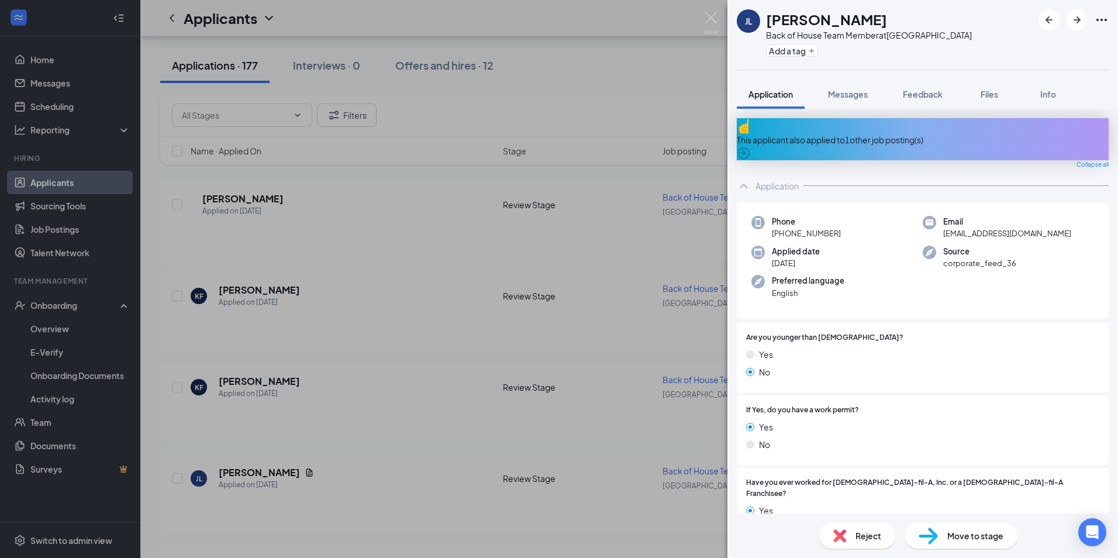
click at [454, 349] on div "[PERSON_NAME] Back of House Team Member at [GEOGRAPHIC_DATA] Add a tag Applicat…" at bounding box center [559, 279] width 1118 height 558
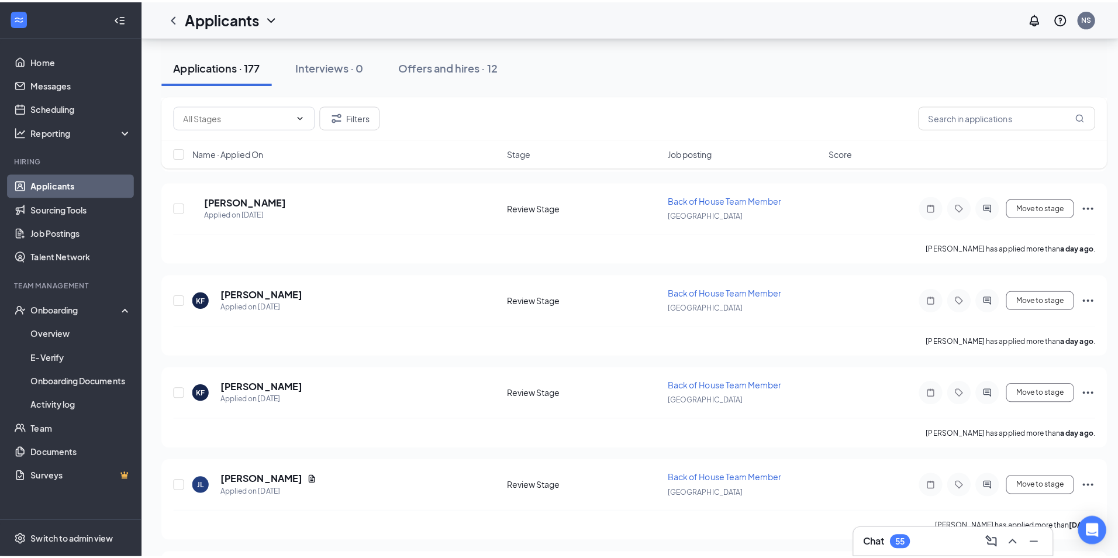
scroll to position [1638, 0]
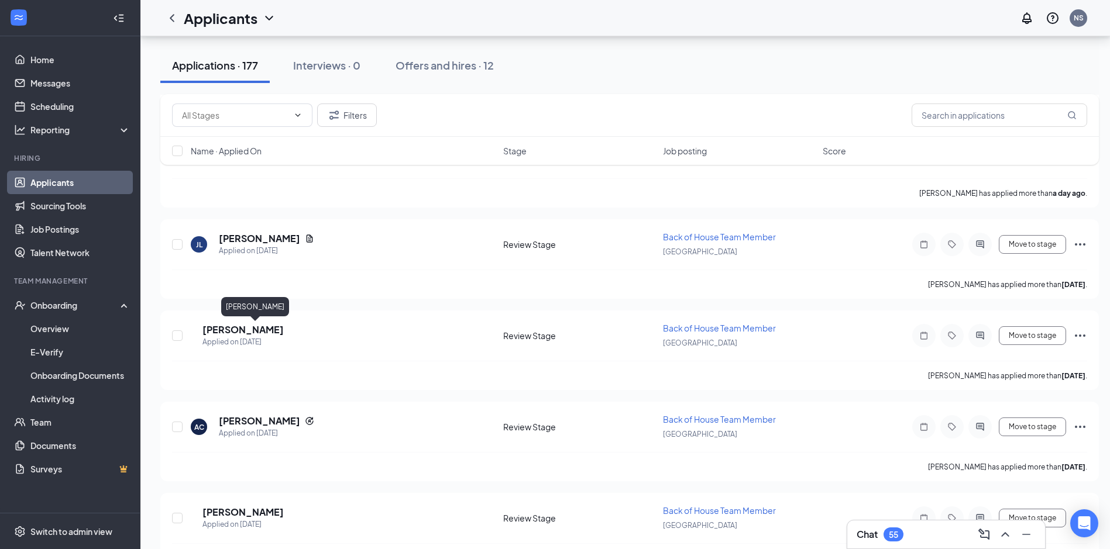
click at [239, 326] on h5 "[PERSON_NAME]" at bounding box center [242, 329] width 81 height 13
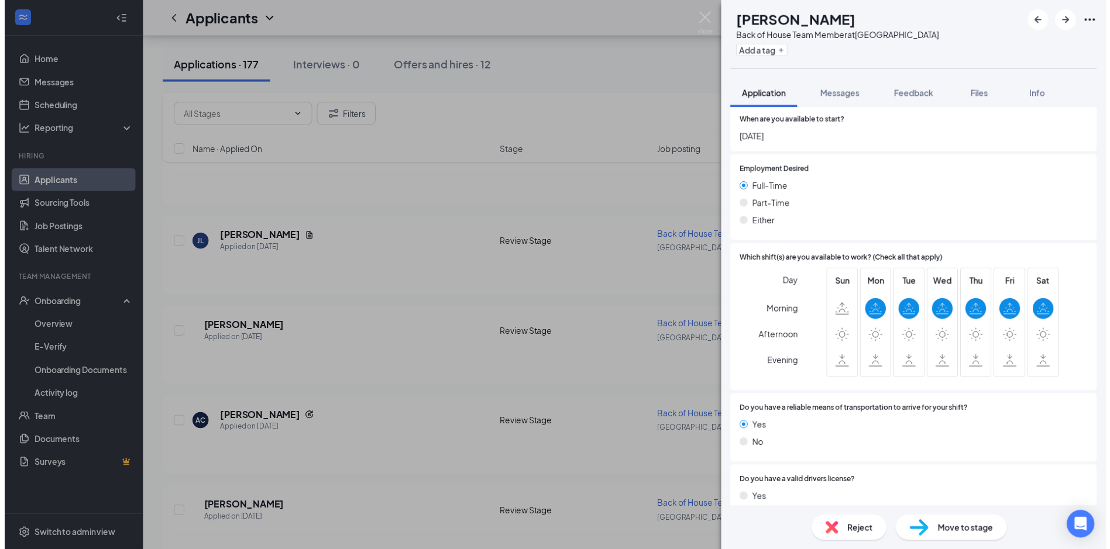
scroll to position [656, 0]
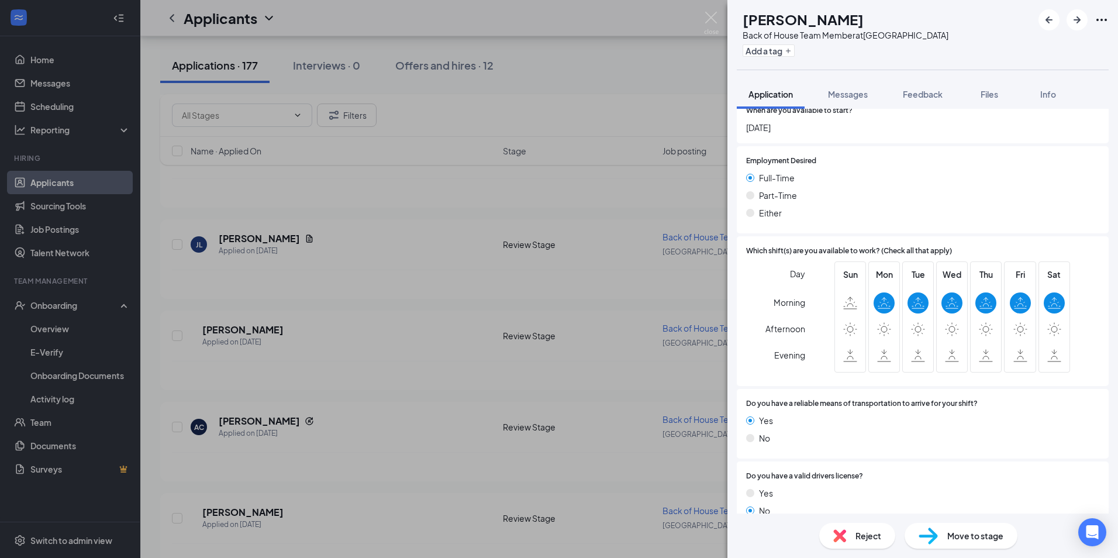
click at [219, 400] on div "SS [PERSON_NAME] Back of House Team Member at [GEOGRAPHIC_DATA] Add a tag Appli…" at bounding box center [559, 279] width 1118 height 558
